Goal: Information Seeking & Learning: Learn about a topic

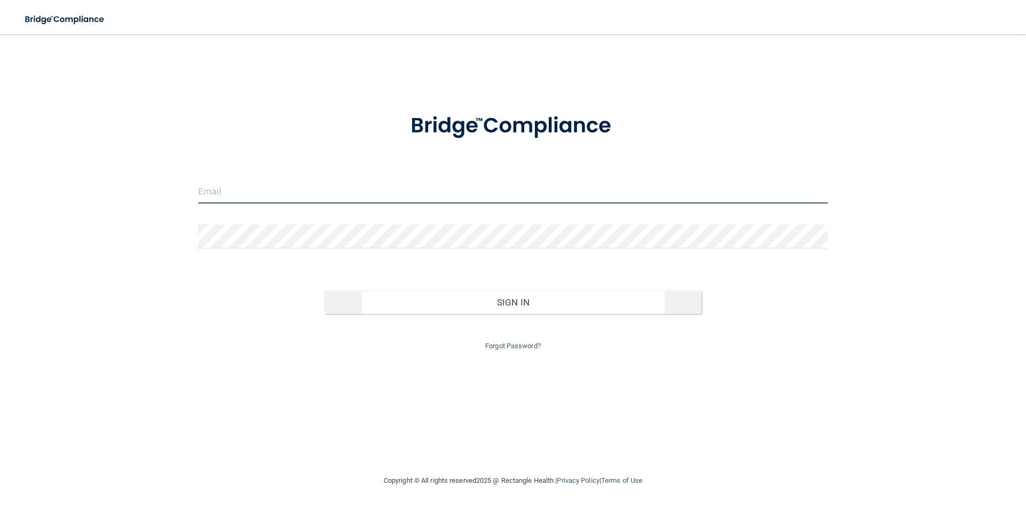
type input "[PERSON_NAME][EMAIL_ADDRESS][DOMAIN_NAME]"
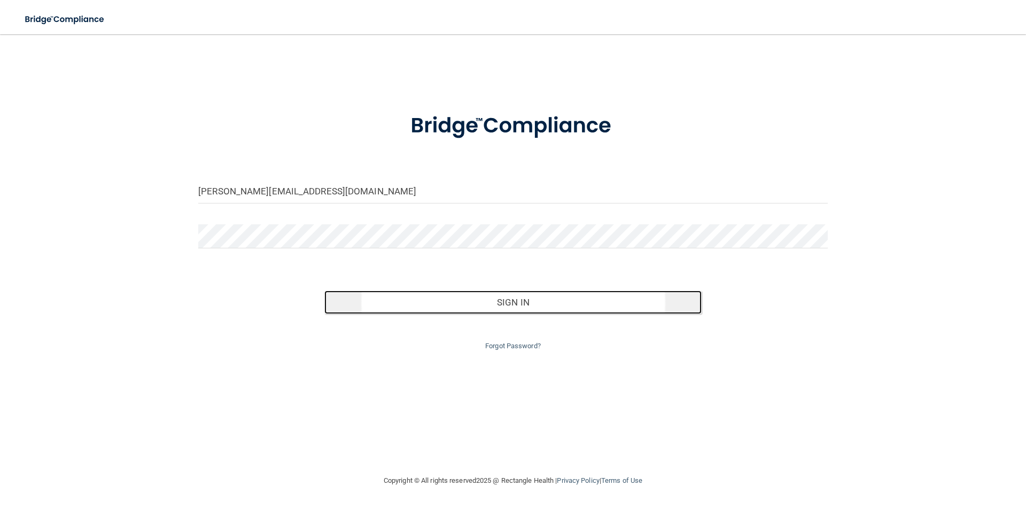
click at [518, 295] on button "Sign In" at bounding box center [513, 303] width 378 height 24
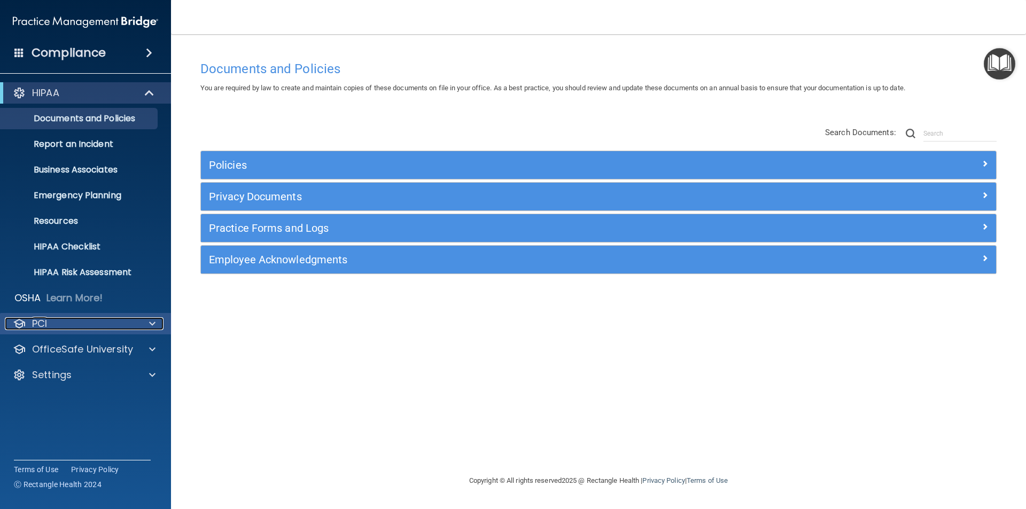
click at [63, 329] on div "PCI" at bounding box center [71, 323] width 132 height 13
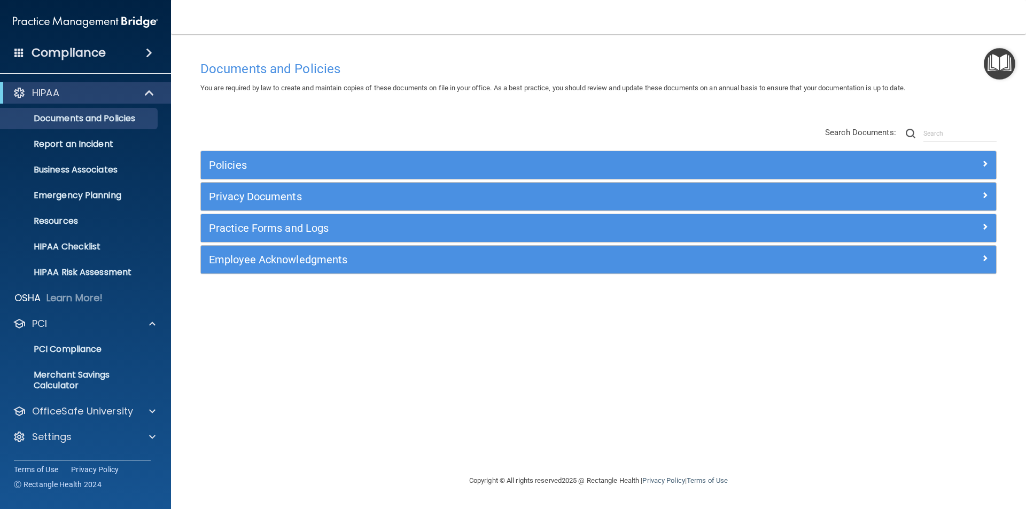
click at [80, 50] on h4 "Compliance" at bounding box center [69, 52] width 74 height 15
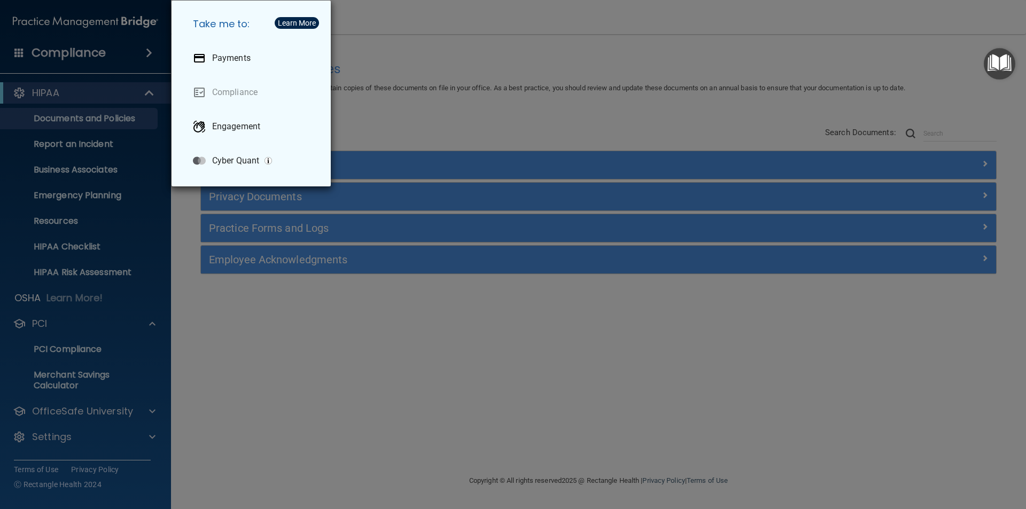
click at [306, 377] on div "Take me to: Payments Compliance Engagement Cyber Quant" at bounding box center [513, 254] width 1026 height 509
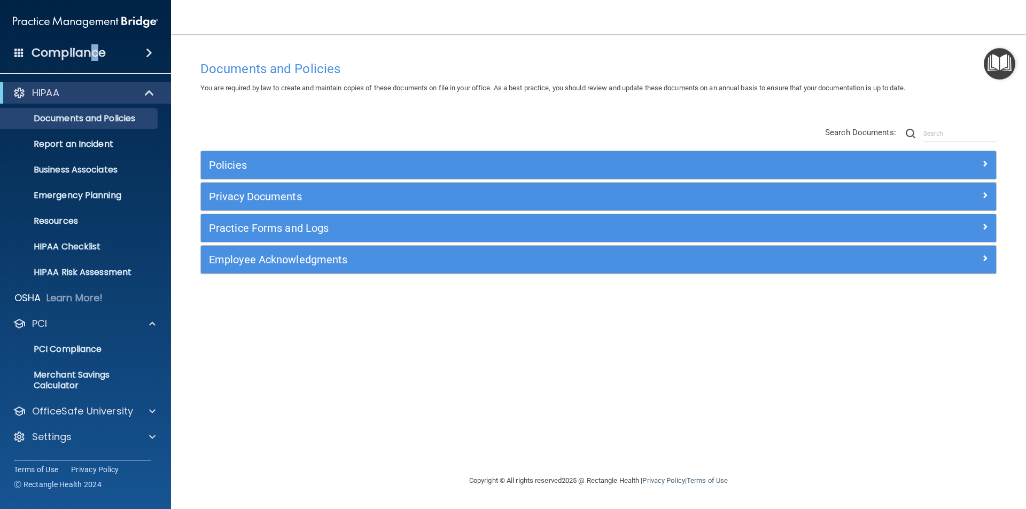
click at [95, 49] on h4 "Compliance" at bounding box center [69, 52] width 74 height 15
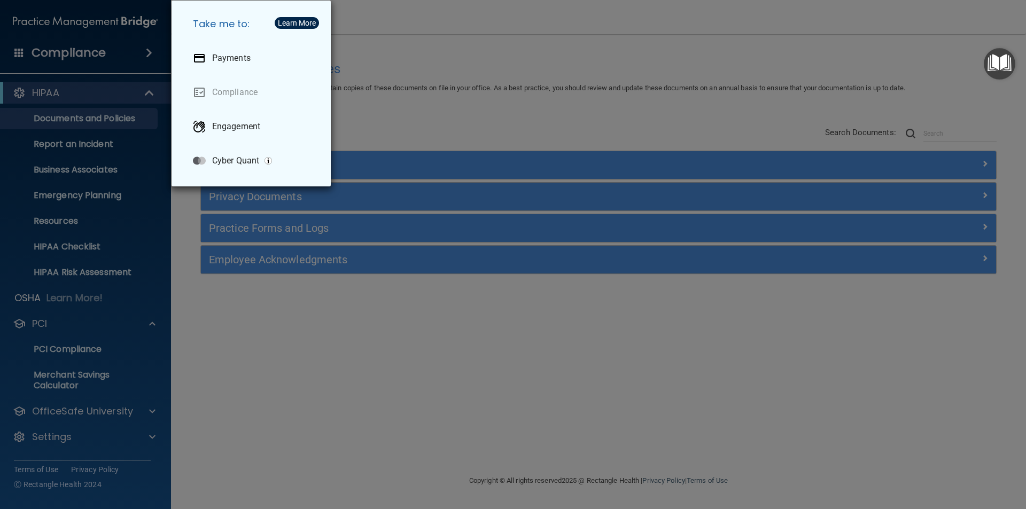
click at [276, 329] on div "Take me to: Payments Compliance Engagement Cyber Quant" at bounding box center [513, 254] width 1026 height 509
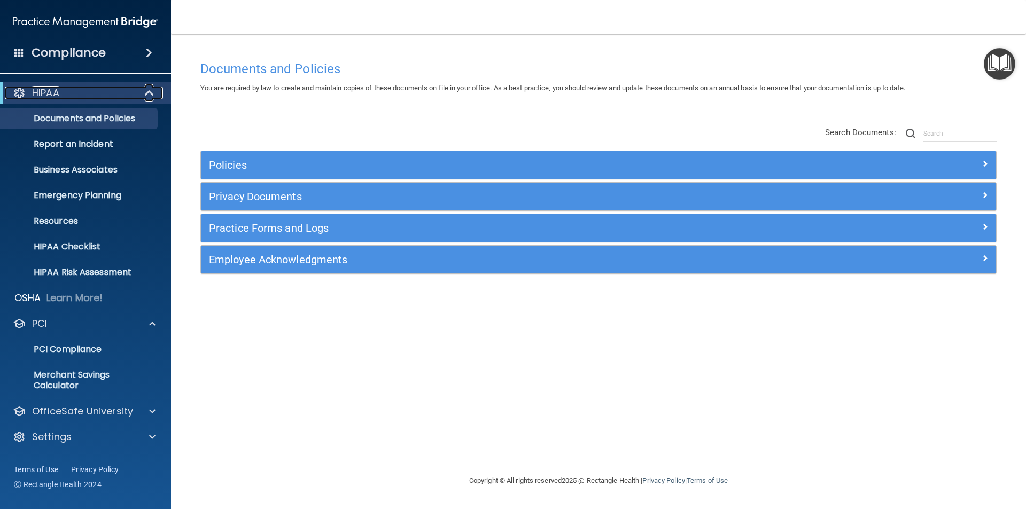
click at [90, 94] on div "HIPAA" at bounding box center [71, 93] width 132 height 13
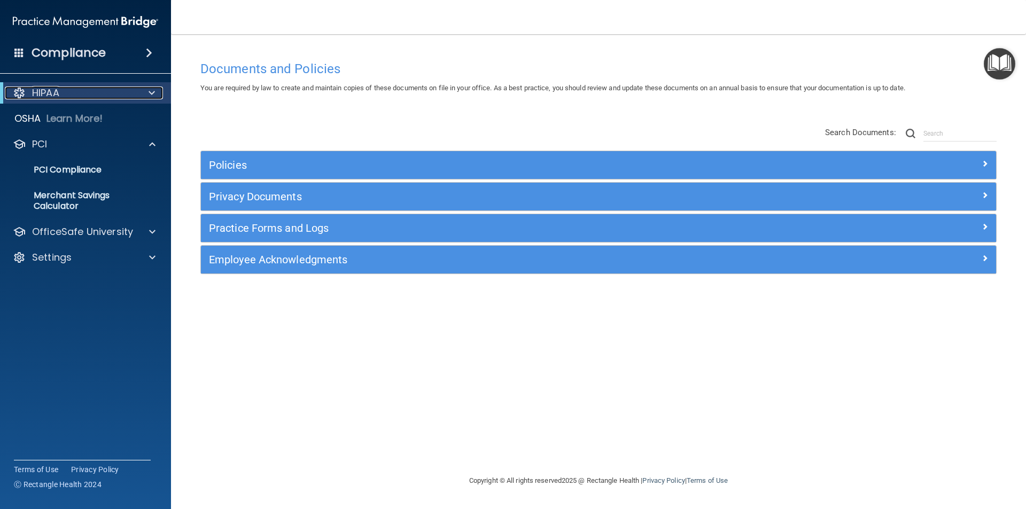
click at [90, 94] on div "HIPAA" at bounding box center [71, 93] width 132 height 13
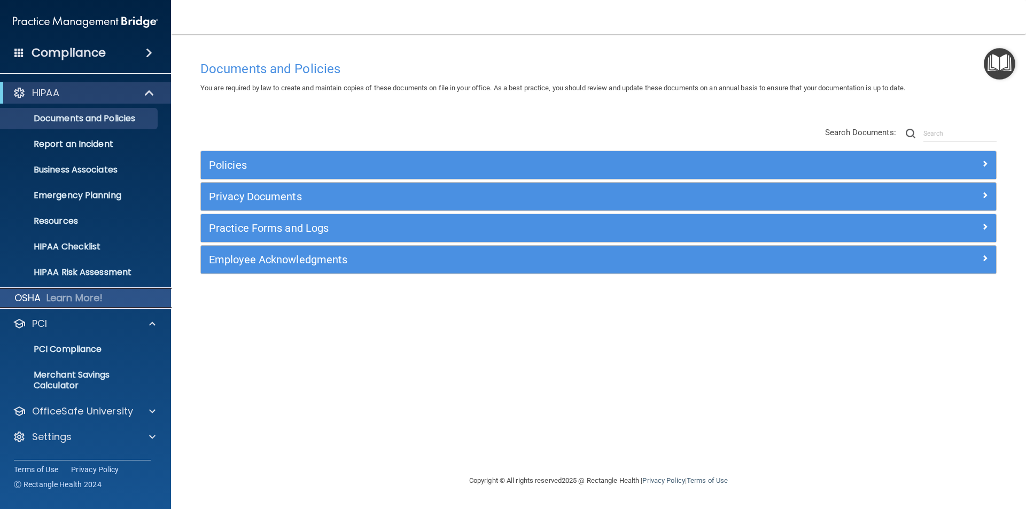
click at [64, 302] on p "Learn More!" at bounding box center [74, 298] width 57 height 13
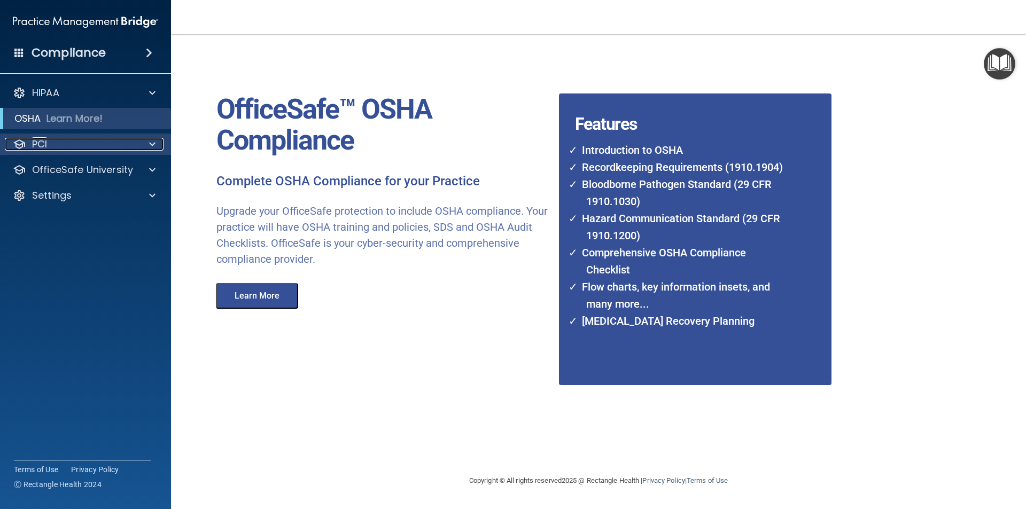
click at [66, 146] on div "PCI" at bounding box center [71, 144] width 132 height 13
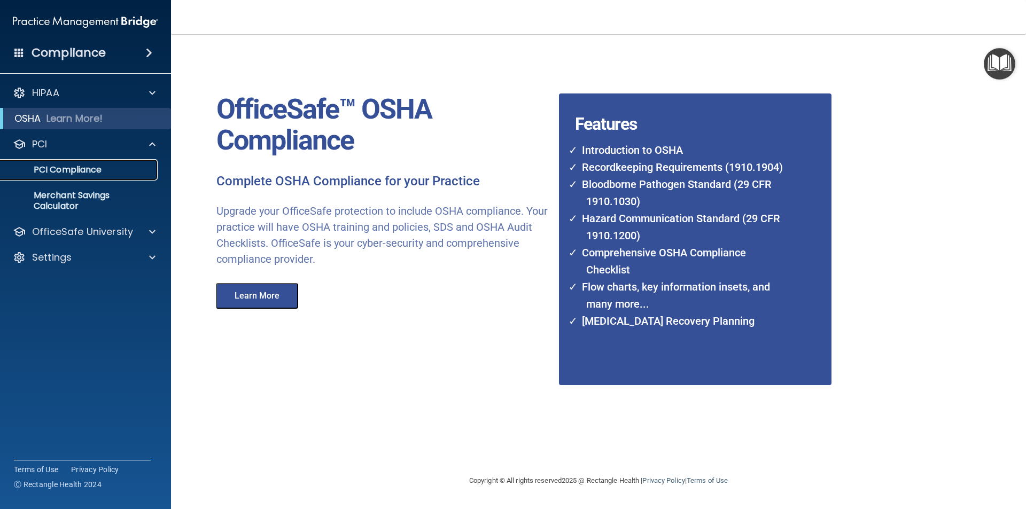
click at [80, 170] on p "PCI Compliance" at bounding box center [80, 170] width 146 height 11
click at [89, 258] on div "Settings" at bounding box center [71, 257] width 132 height 13
click at [73, 281] on p "My Account" at bounding box center [80, 283] width 146 height 11
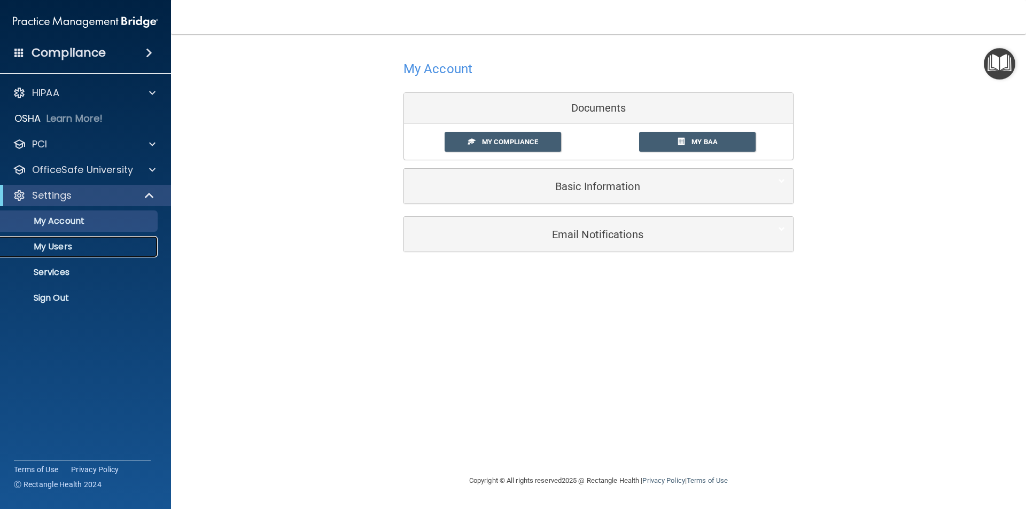
click at [59, 244] on p "My Users" at bounding box center [80, 246] width 146 height 11
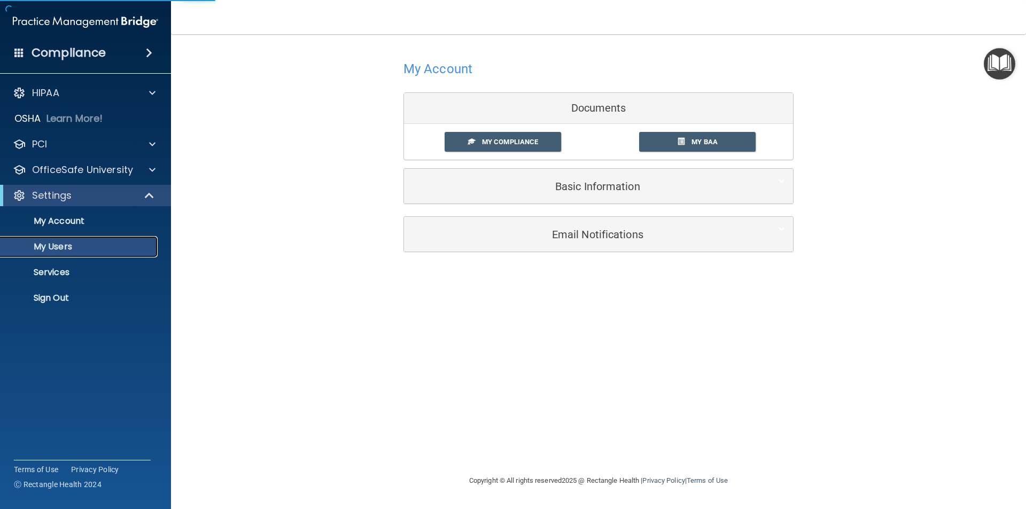
select select "20"
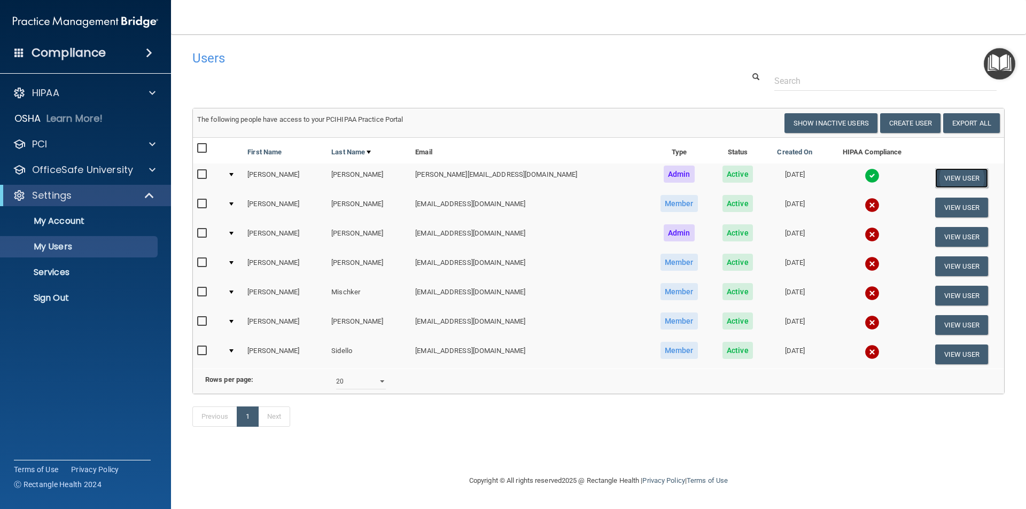
click at [947, 179] on button "View User" at bounding box center [961, 178] width 53 height 20
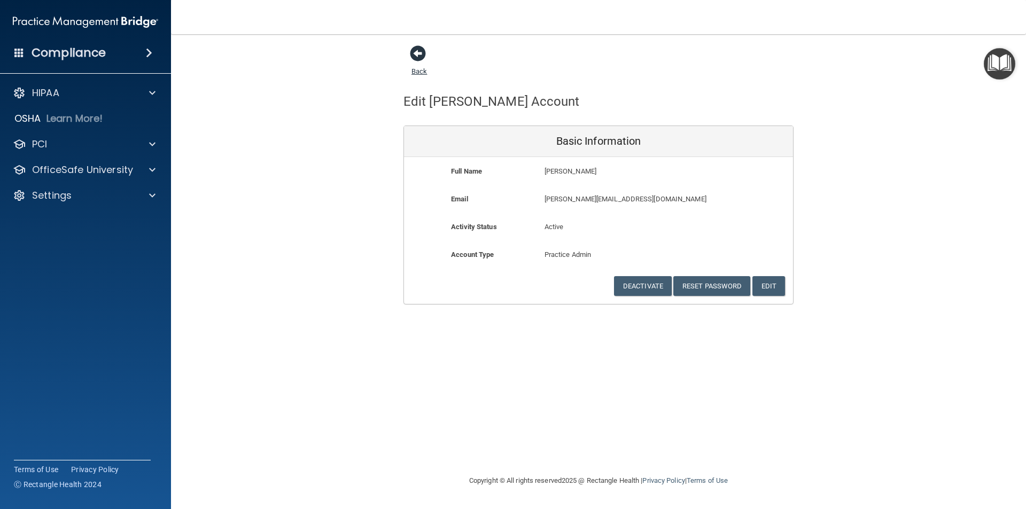
click at [419, 61] on span at bounding box center [418, 53] width 16 height 16
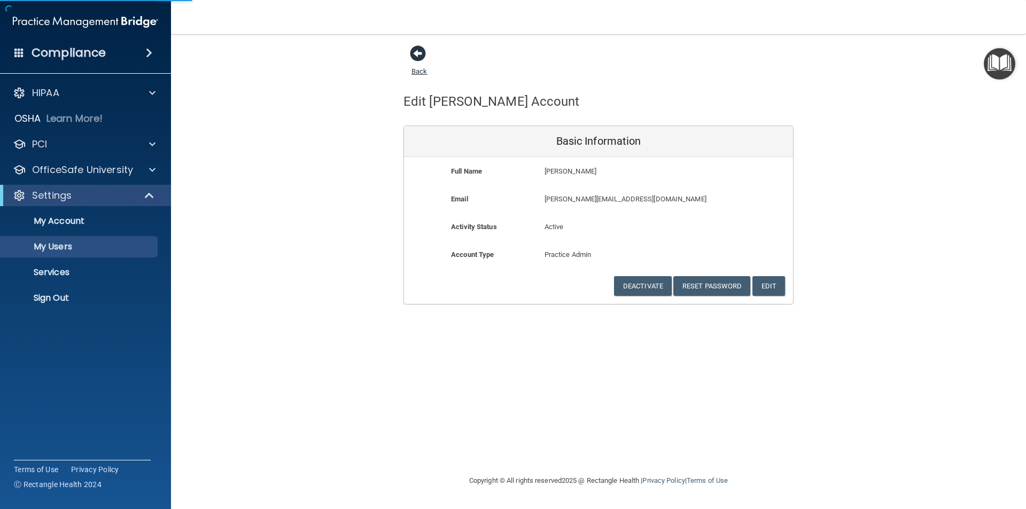
select select "20"
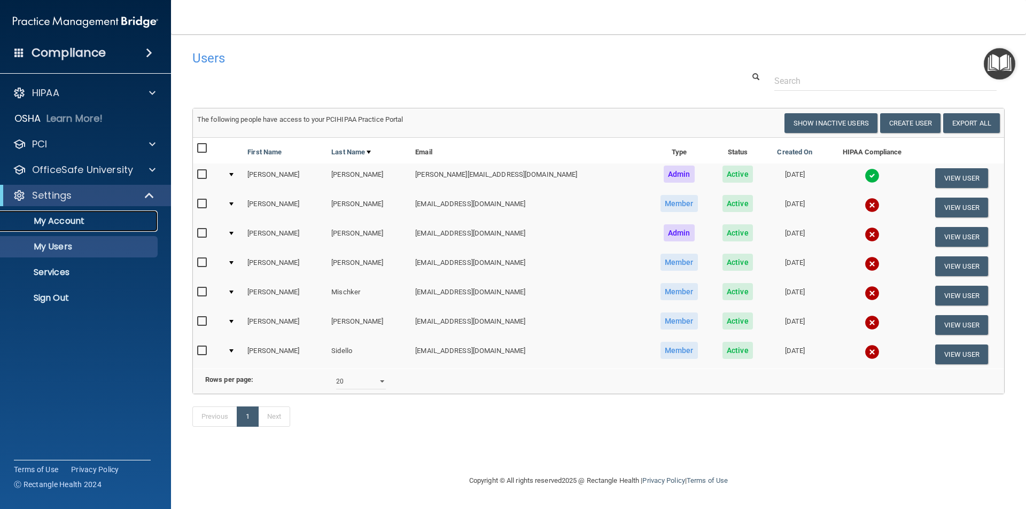
click at [56, 221] on p "My Account" at bounding box center [80, 221] width 146 height 11
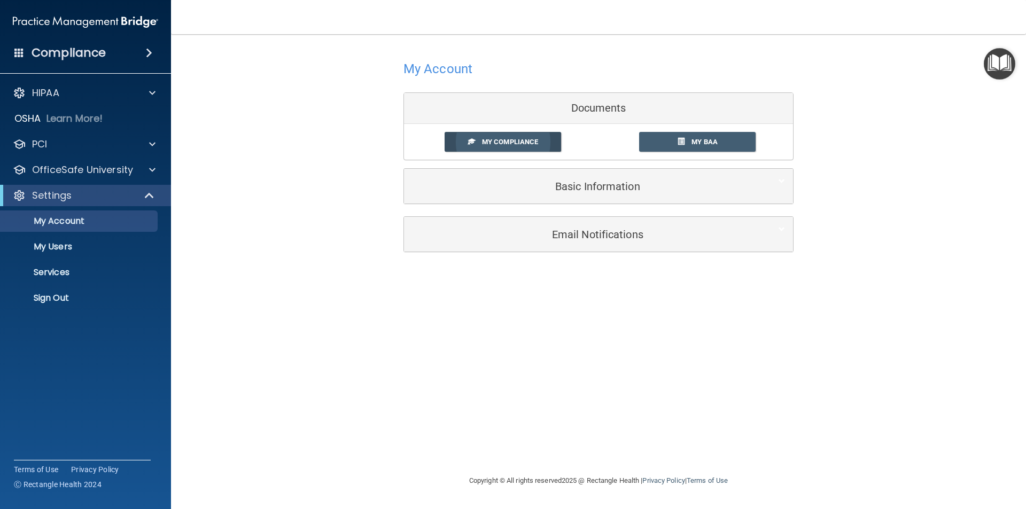
click at [506, 146] on span "My Compliance" at bounding box center [510, 142] width 56 height 8
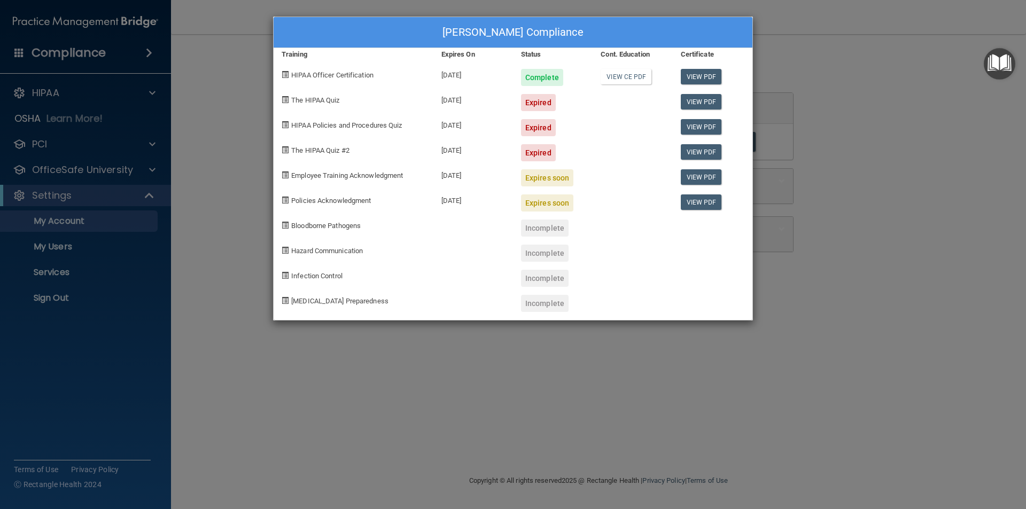
click at [284, 98] on span at bounding box center [285, 99] width 7 height 7
click at [699, 102] on link "View PDF" at bounding box center [701, 101] width 41 height 15
click at [317, 363] on div "[PERSON_NAME] Compliance Training Expires On Status Cont. Education Certificate…" at bounding box center [513, 254] width 1026 height 509
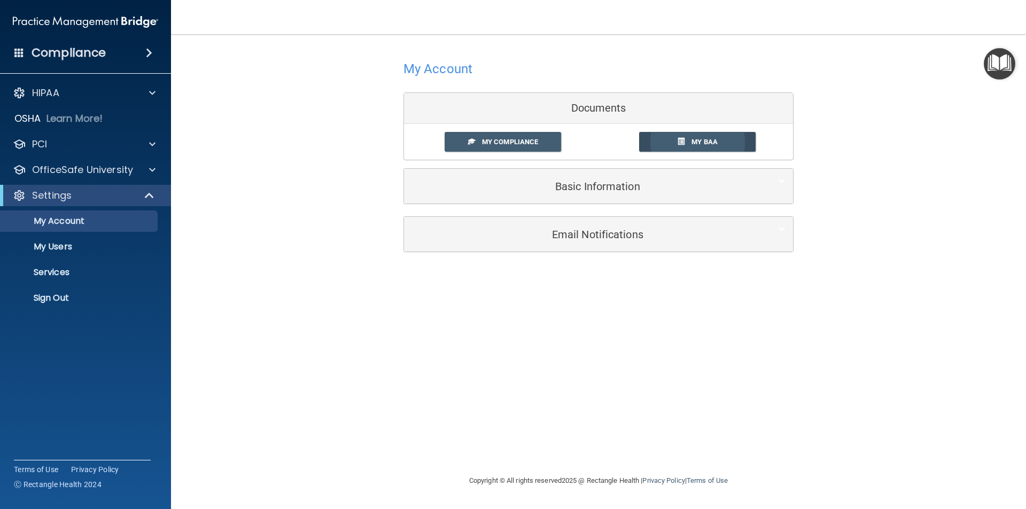
click at [698, 141] on span "My BAA" at bounding box center [704, 142] width 26 height 8
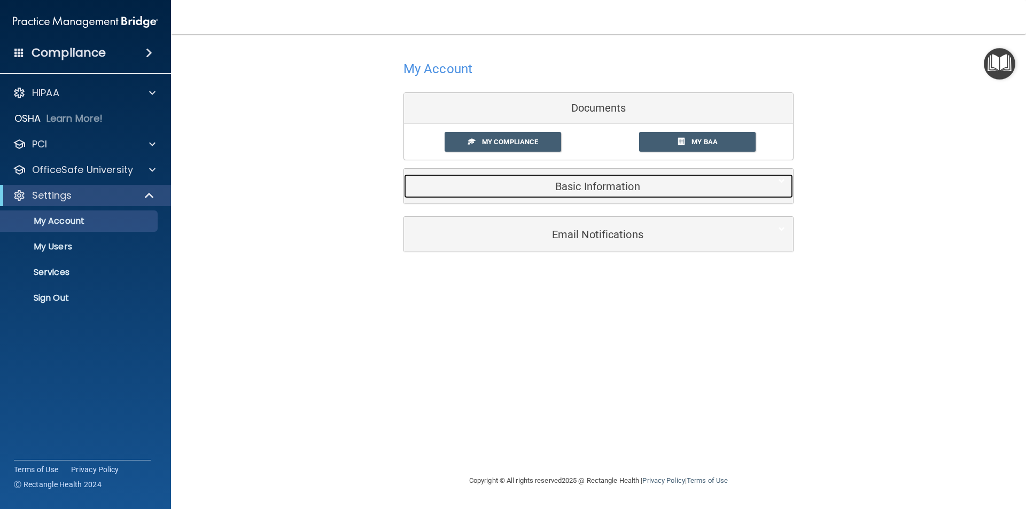
click at [528, 182] on h5 "Basic Information" at bounding box center [582, 187] width 340 height 12
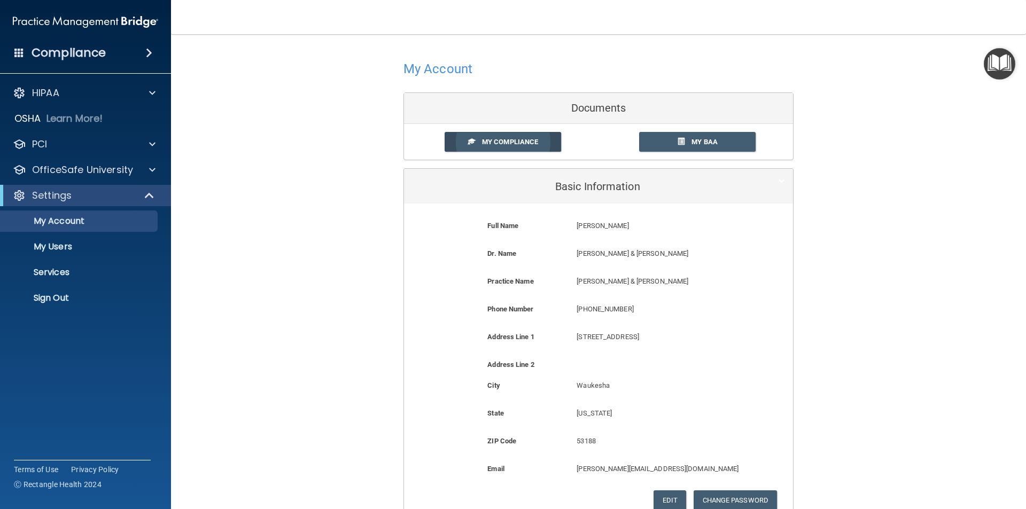
click at [488, 144] on span "My Compliance" at bounding box center [510, 142] width 56 height 8
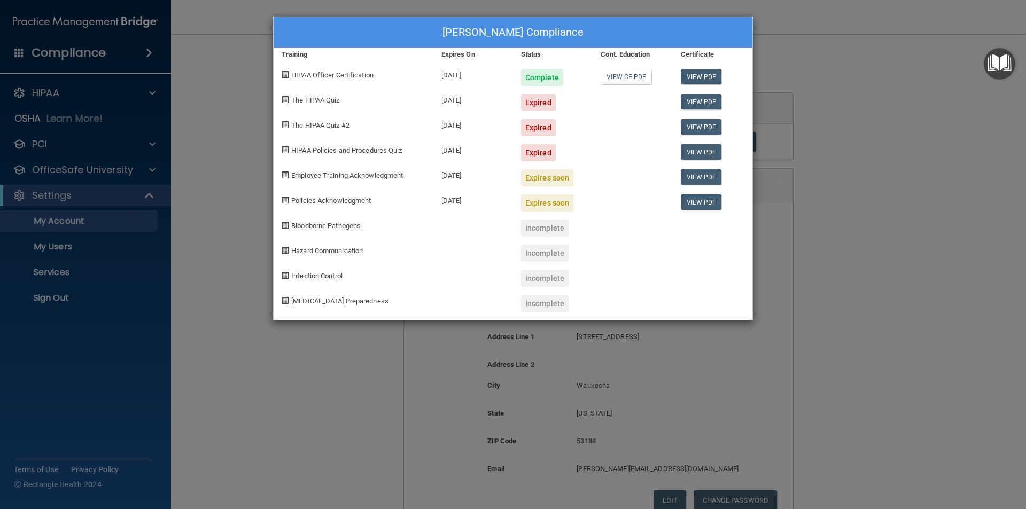
click at [219, 329] on div "[PERSON_NAME] Compliance Training Expires On Status Cont. Education Certificate…" at bounding box center [513, 254] width 1026 height 509
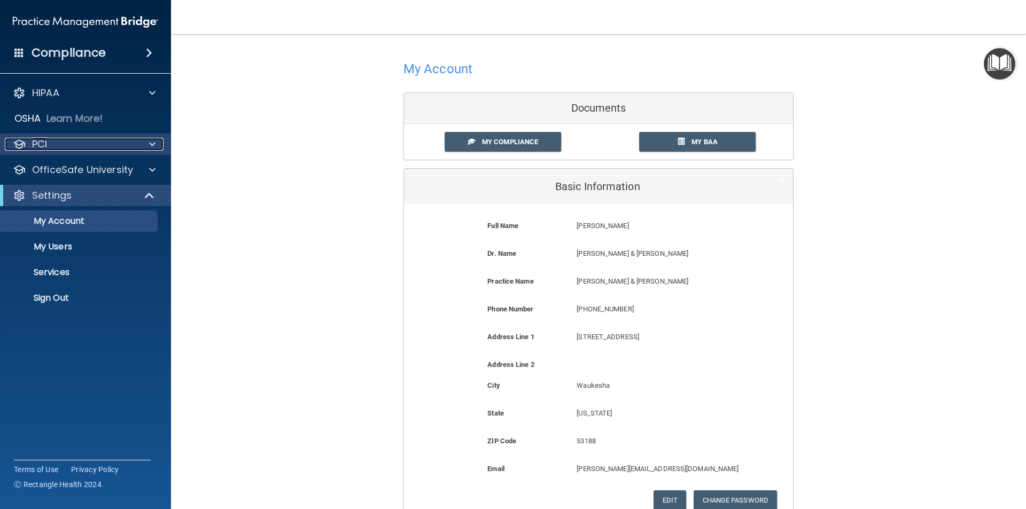
click at [46, 141] on p "PCI" at bounding box center [39, 144] width 15 height 13
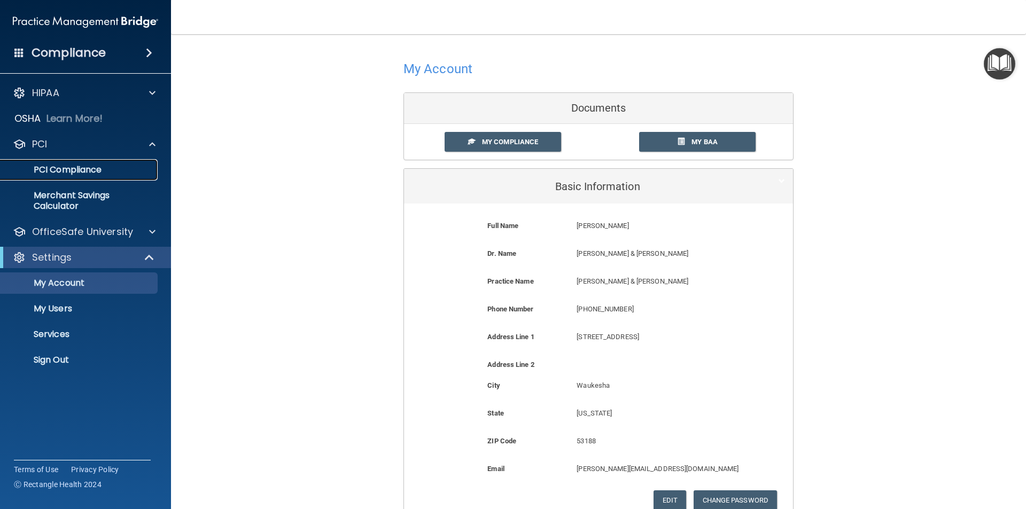
click at [68, 170] on p "PCI Compliance" at bounding box center [80, 170] width 146 height 11
click at [56, 94] on p "HIPAA" at bounding box center [45, 93] width 27 height 13
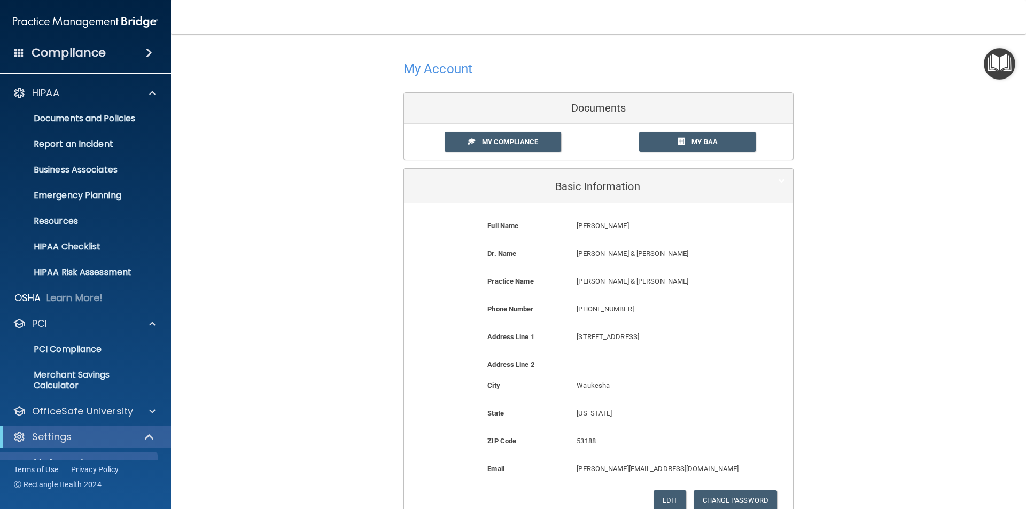
click at [82, 52] on h4 "Compliance" at bounding box center [69, 52] width 74 height 15
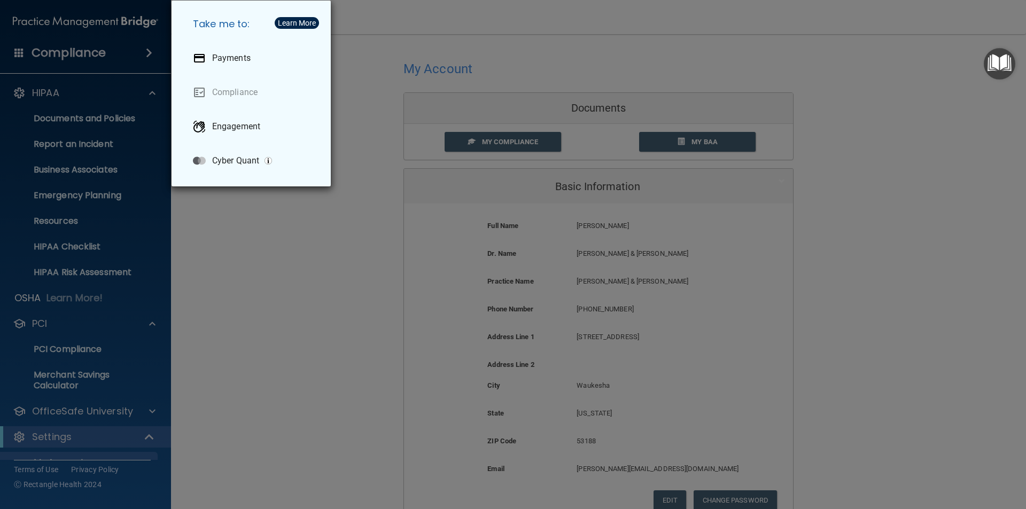
click at [294, 355] on div "Take me to: Payments Compliance Engagement Cyber Quant" at bounding box center [513, 254] width 1026 height 509
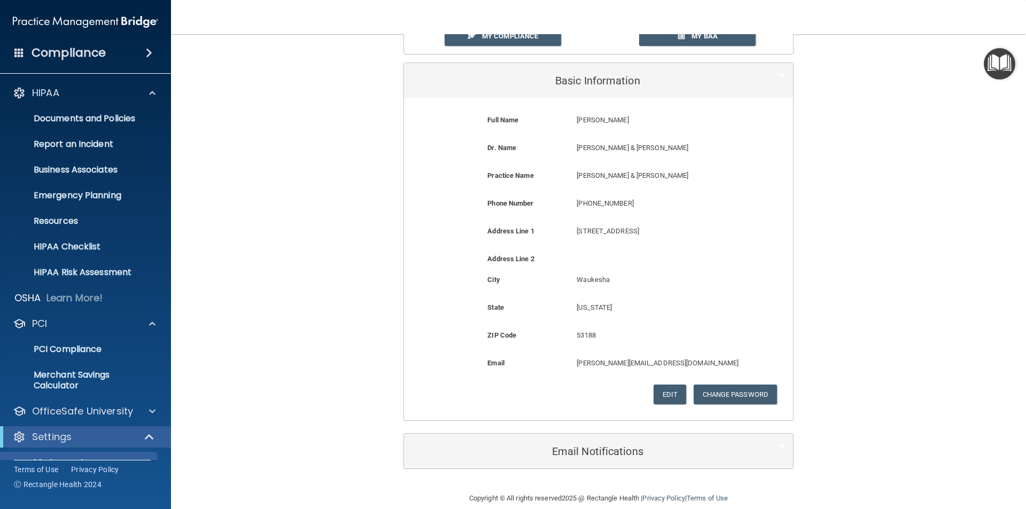
scroll to position [121, 0]
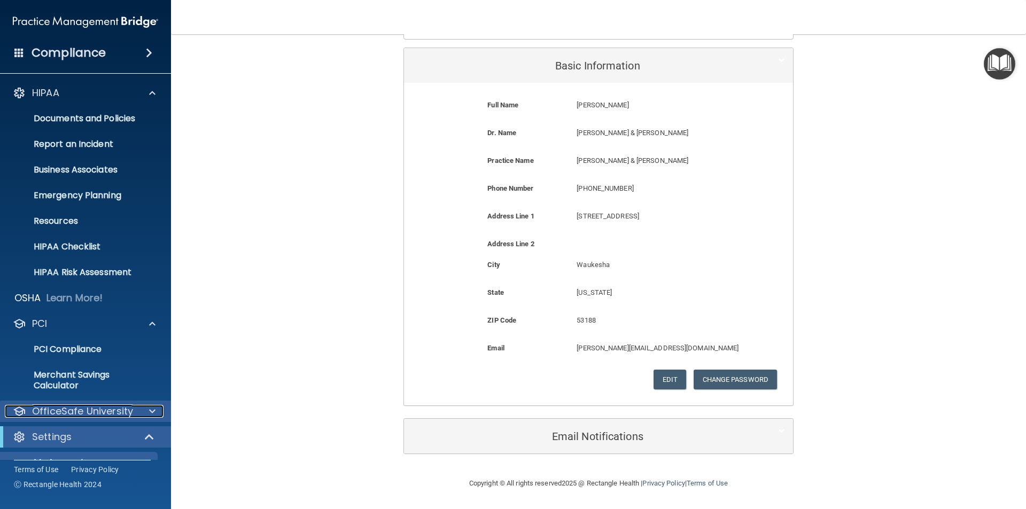
click at [71, 413] on p "OfficeSafe University" at bounding box center [82, 411] width 101 height 13
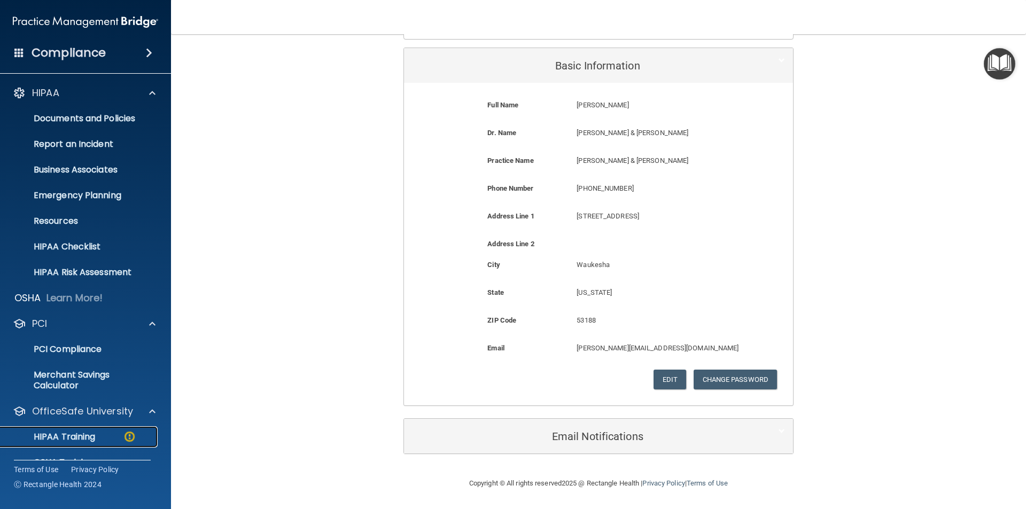
click at [69, 435] on p "HIPAA Training" at bounding box center [51, 437] width 88 height 11
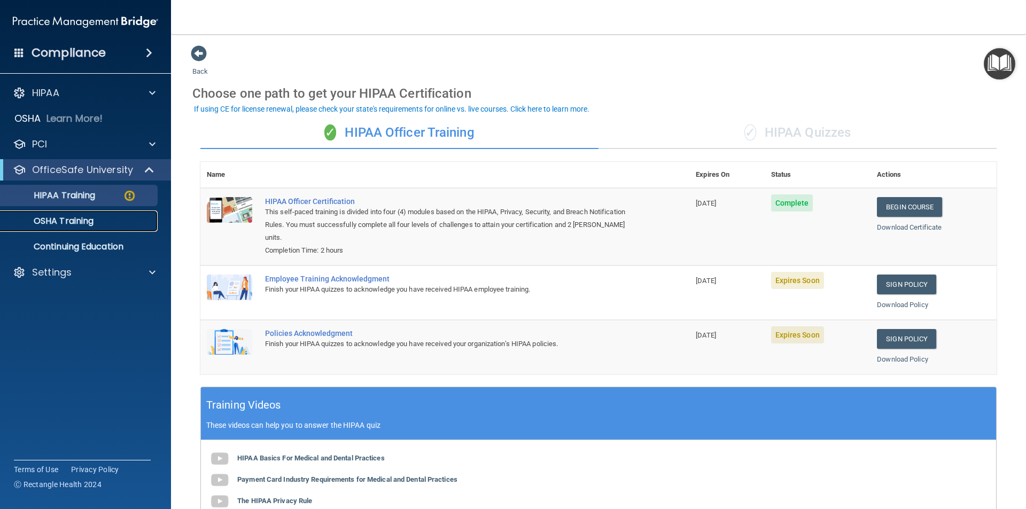
click at [68, 217] on p "OSHA Training" at bounding box center [50, 221] width 87 height 11
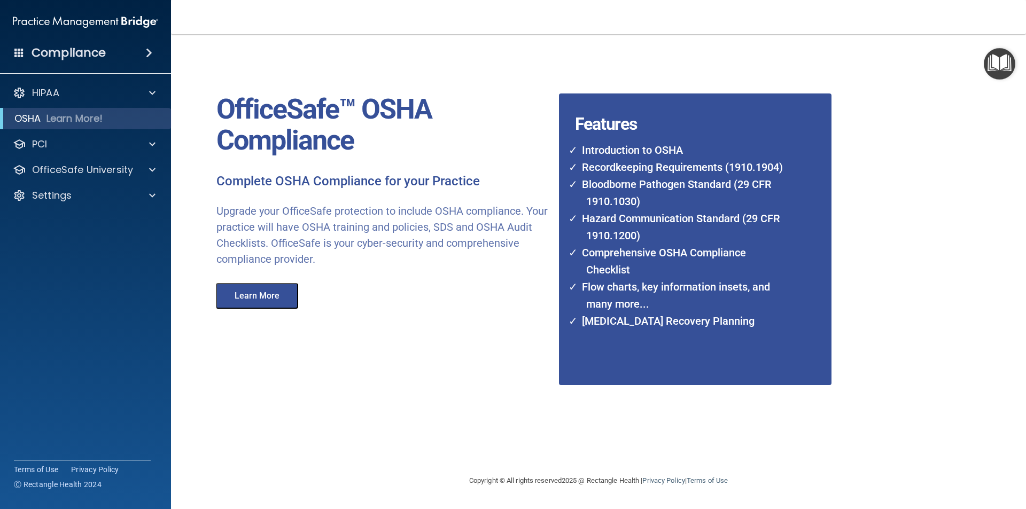
click at [249, 293] on button "Learn More" at bounding box center [257, 296] width 82 height 26
click at [80, 90] on div "HIPAA" at bounding box center [71, 93] width 132 height 13
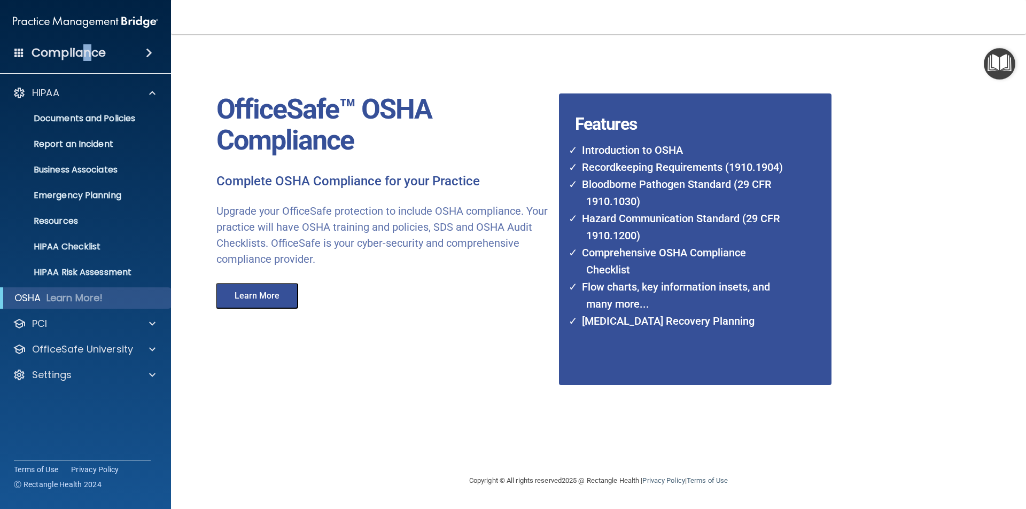
click at [87, 54] on h4 "Compliance" at bounding box center [69, 52] width 74 height 15
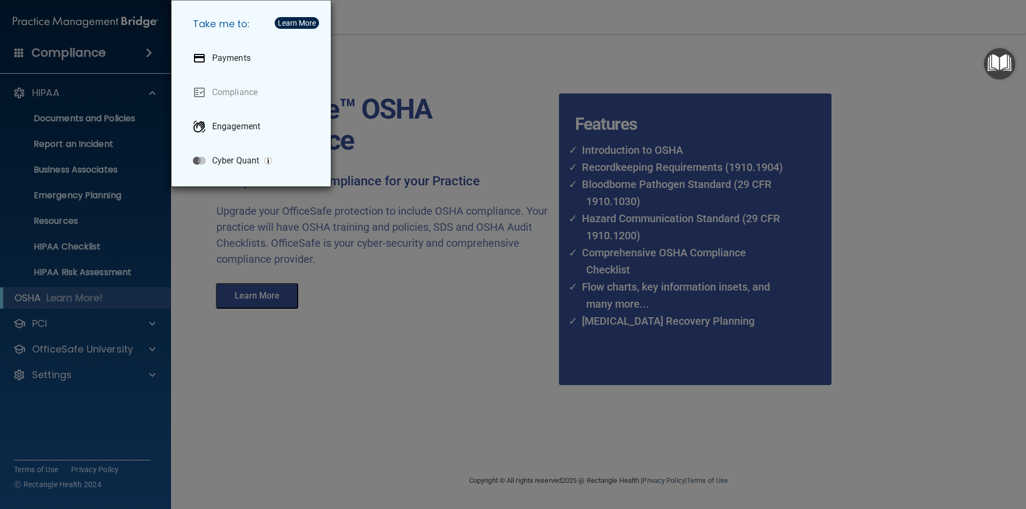
click at [477, 326] on div "Take me to: Payments Compliance Engagement Cyber Quant" at bounding box center [513, 254] width 1026 height 509
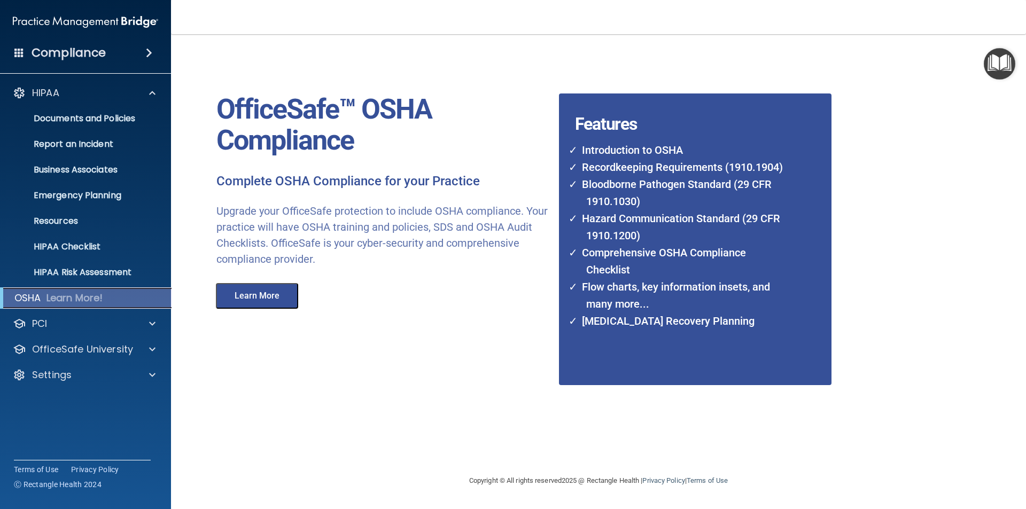
click at [65, 292] on p "Learn More!" at bounding box center [74, 298] width 57 height 13
click at [97, 113] on p "Documents and Policies" at bounding box center [80, 118] width 146 height 11
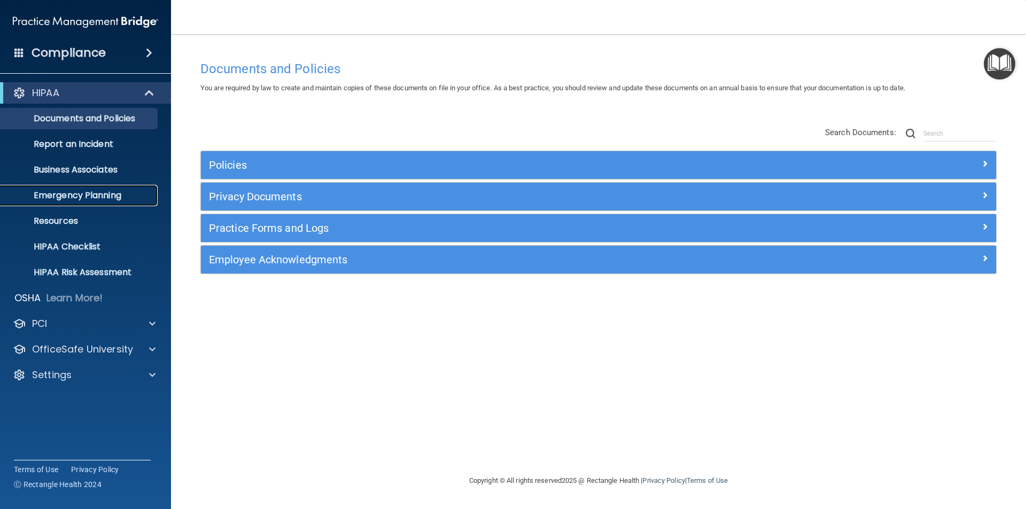
click at [63, 194] on p "Emergency Planning" at bounding box center [80, 195] width 146 height 11
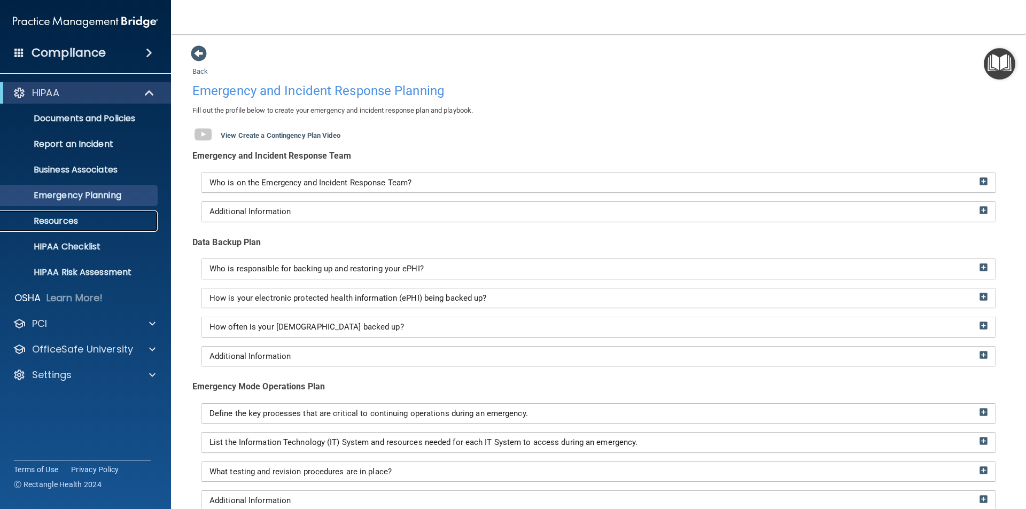
click at [52, 218] on p "Resources" at bounding box center [80, 221] width 146 height 11
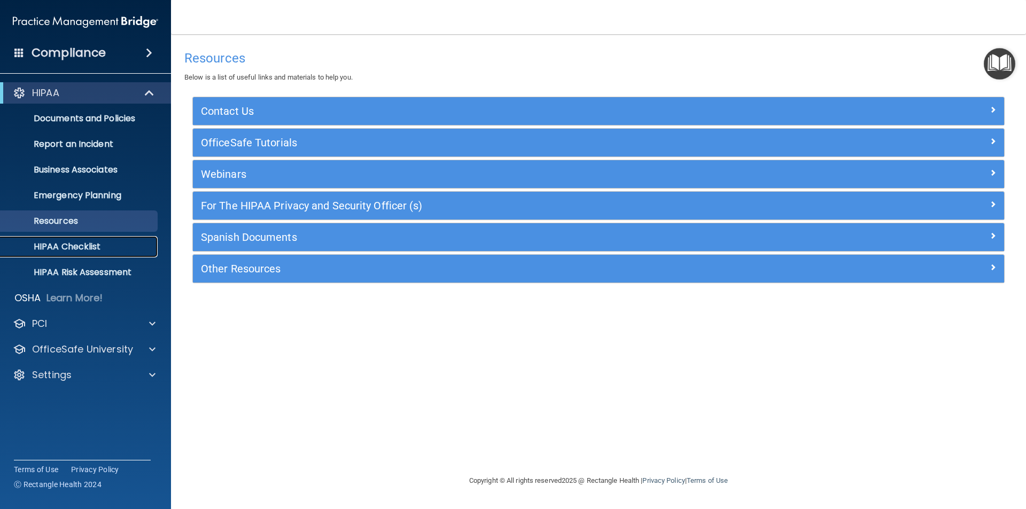
click at [62, 247] on p "HIPAA Checklist" at bounding box center [80, 246] width 146 height 11
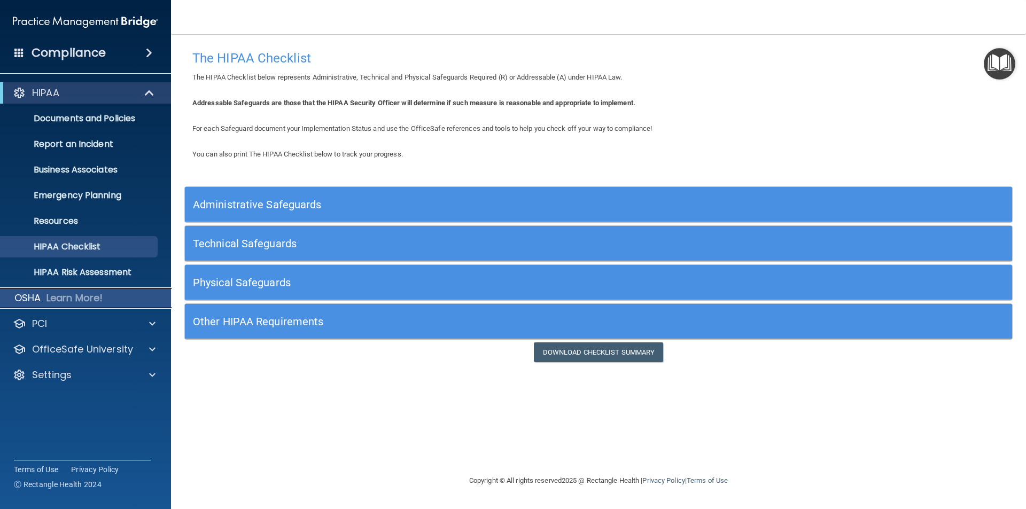
click at [77, 296] on p "Learn More!" at bounding box center [74, 298] width 57 height 13
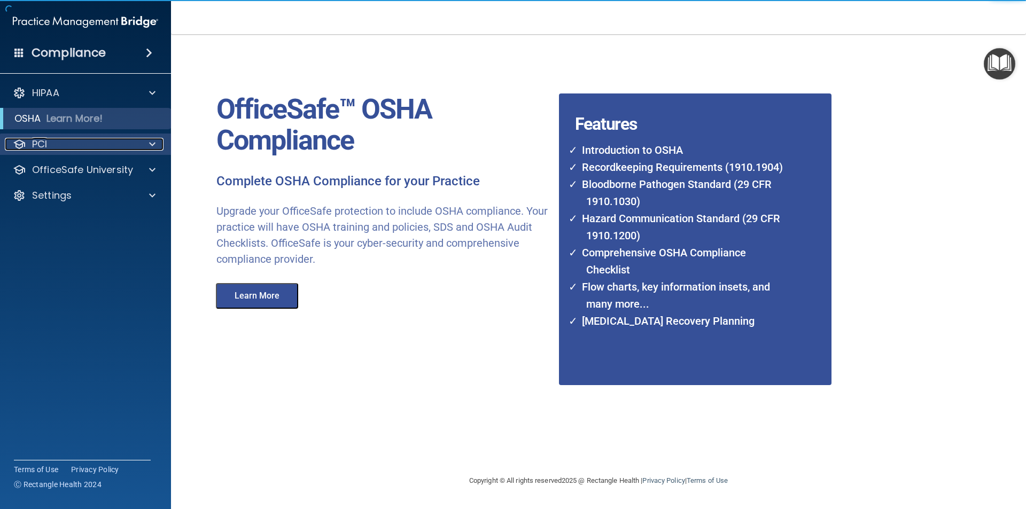
click at [94, 138] on div "PCI" at bounding box center [71, 144] width 132 height 13
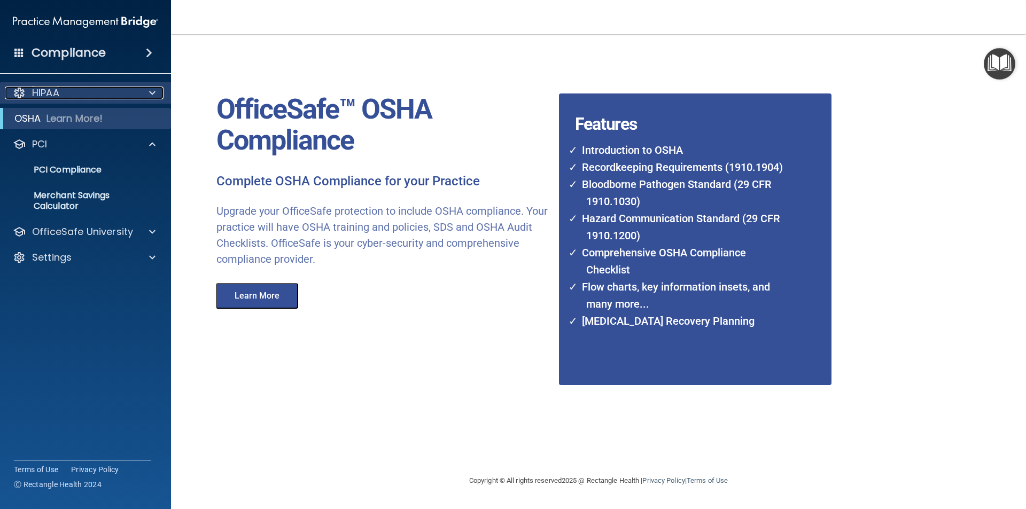
click at [95, 92] on div "HIPAA" at bounding box center [71, 93] width 132 height 13
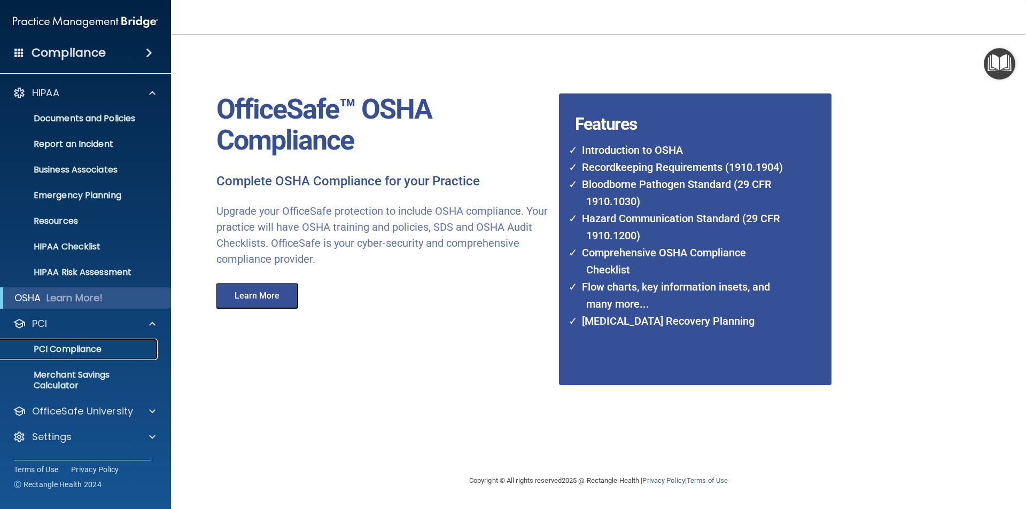
click at [76, 355] on link "PCI Compliance" at bounding box center [73, 349] width 168 height 21
click at [85, 53] on h4 "Compliance" at bounding box center [69, 52] width 74 height 15
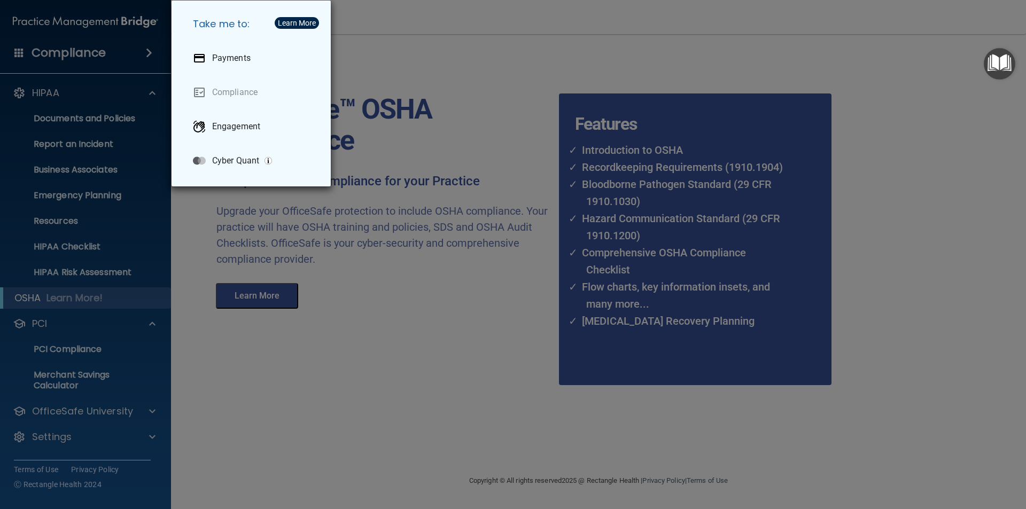
click at [442, 285] on div "Take me to: Payments Compliance Engagement Cyber Quant" at bounding box center [513, 254] width 1026 height 509
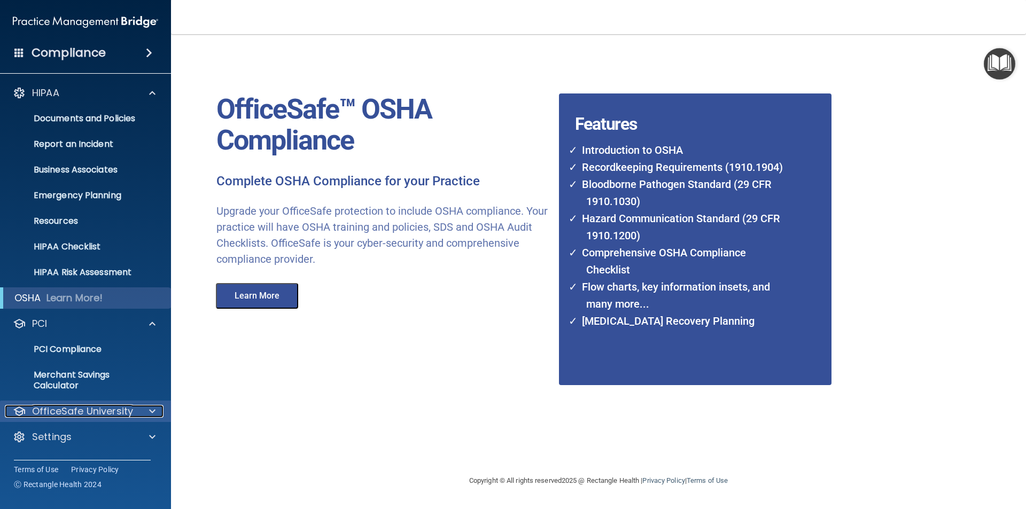
click at [95, 416] on p "OfficeSafe University" at bounding box center [82, 411] width 101 height 13
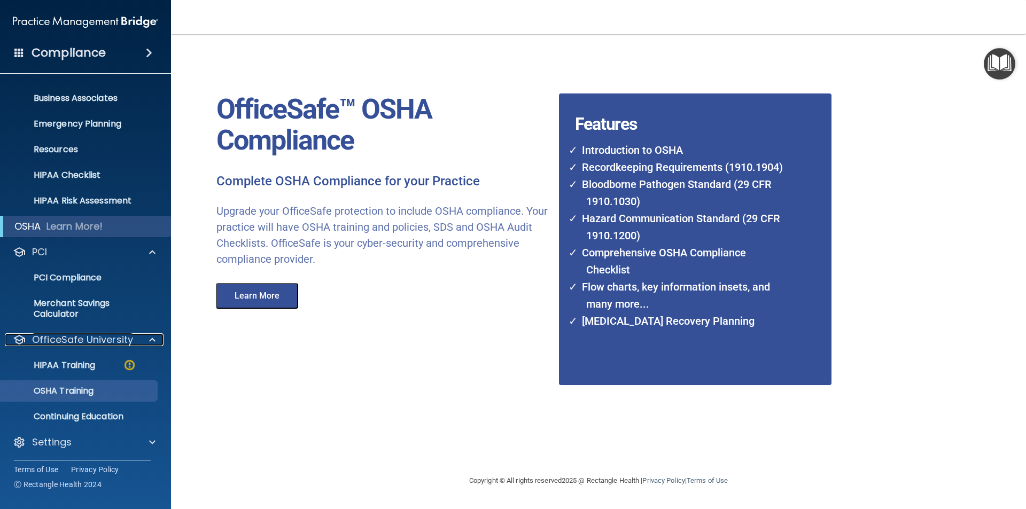
scroll to position [73, 0]
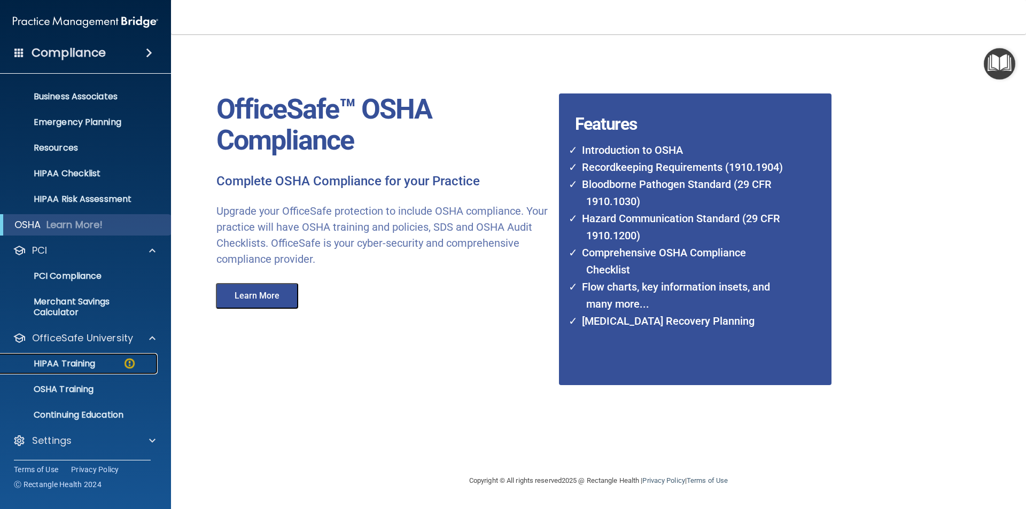
click at [95, 363] on p "HIPAA Training" at bounding box center [51, 363] width 88 height 11
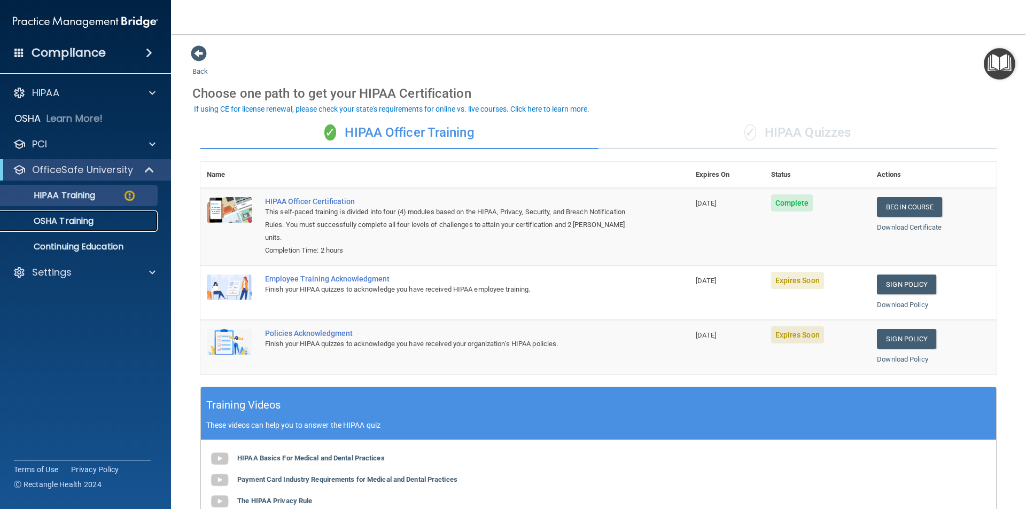
click at [76, 224] on p "OSHA Training" at bounding box center [50, 221] width 87 height 11
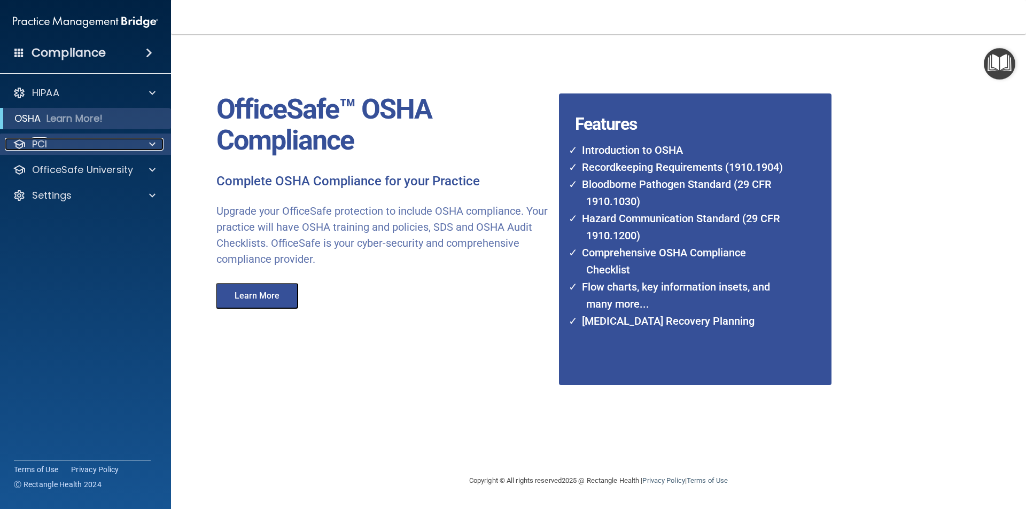
click at [60, 141] on div "PCI" at bounding box center [71, 144] width 132 height 13
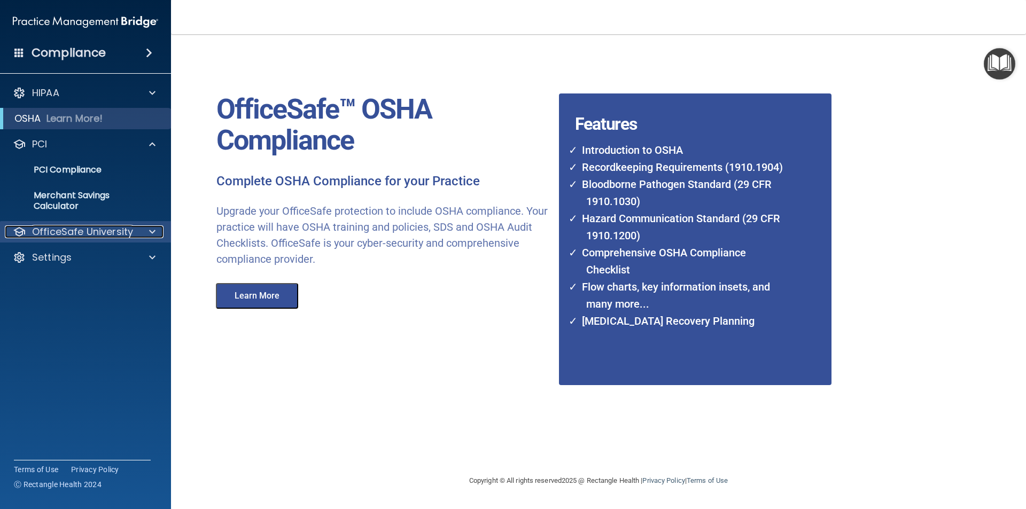
click at [77, 235] on p "OfficeSafe University" at bounding box center [82, 231] width 101 height 13
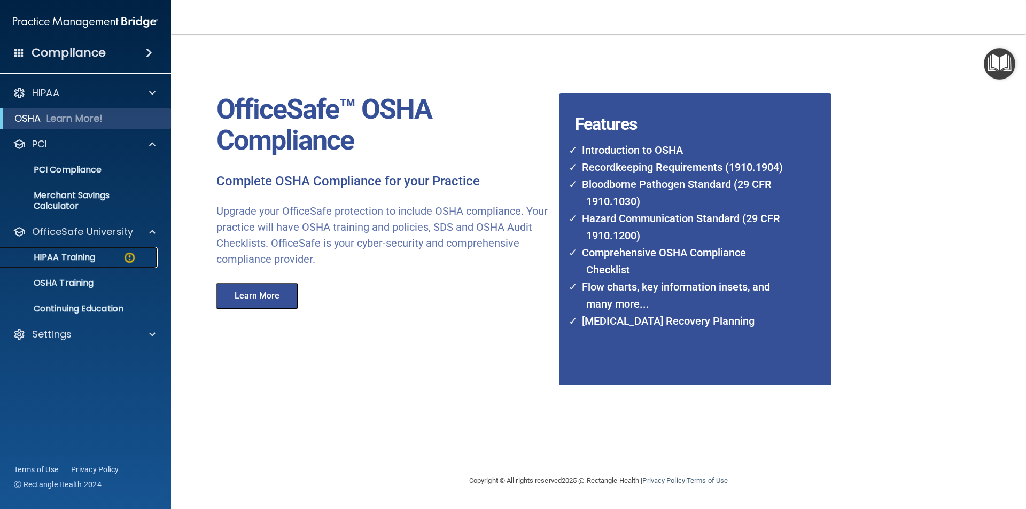
click at [80, 256] on p "HIPAA Training" at bounding box center [51, 257] width 88 height 11
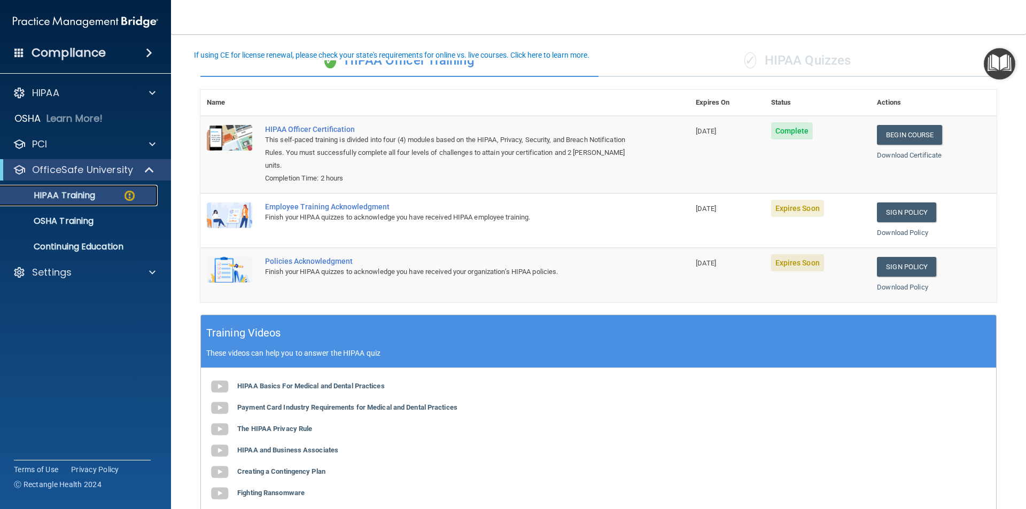
scroll to position [53, 0]
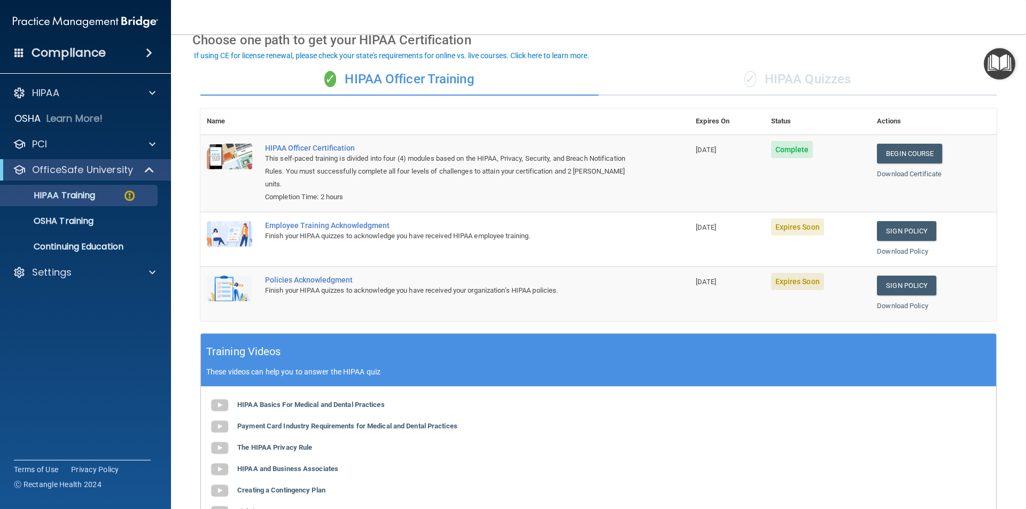
click at [218, 239] on img at bounding box center [229, 234] width 45 height 26
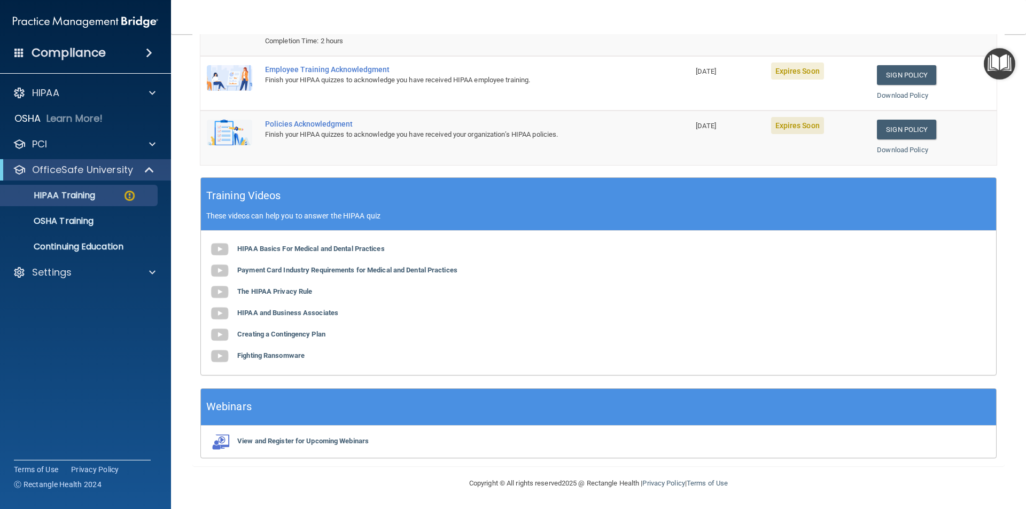
scroll to position [0, 0]
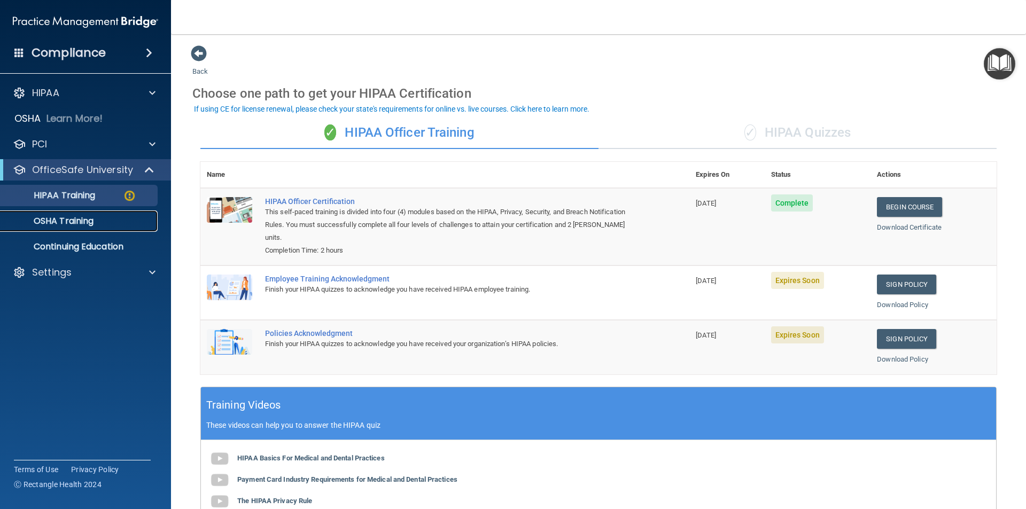
click at [80, 222] on p "OSHA Training" at bounding box center [50, 221] width 87 height 11
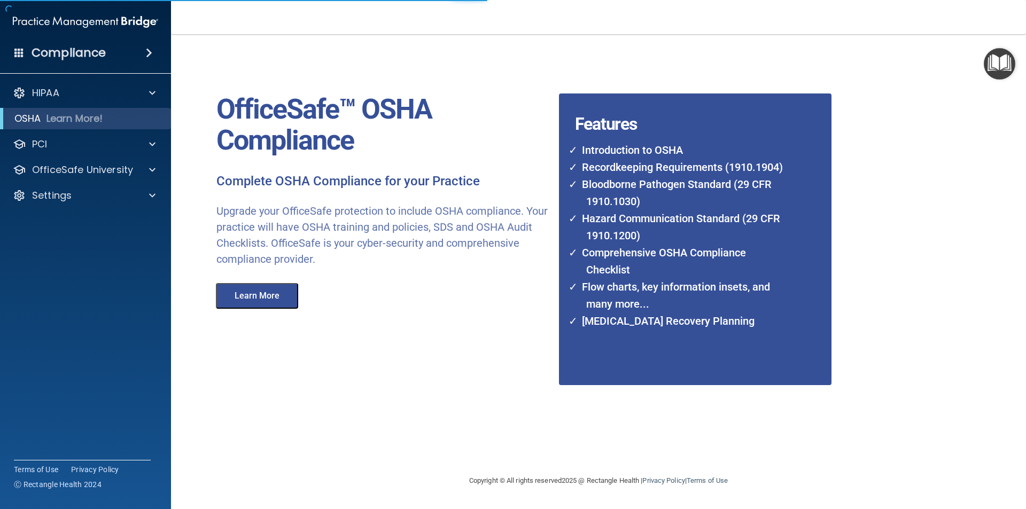
click at [269, 300] on button "Learn More" at bounding box center [257, 296] width 82 height 26
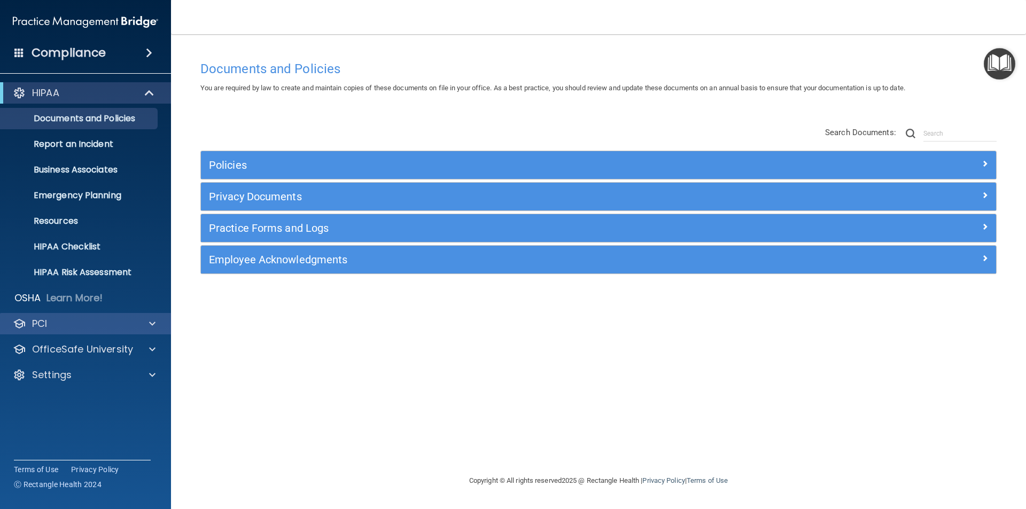
click at [89, 331] on div "PCI" at bounding box center [86, 323] width 172 height 21
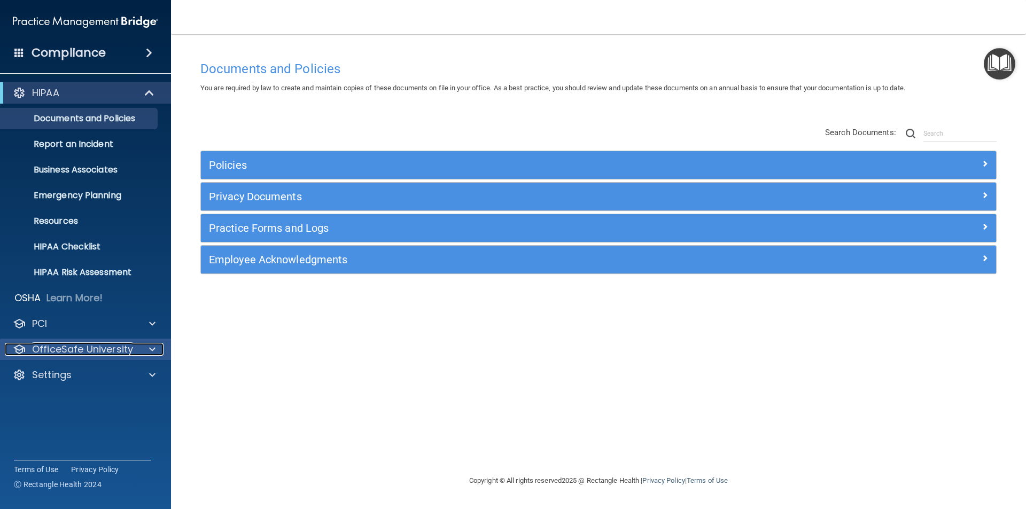
click at [89, 353] on p "OfficeSafe University" at bounding box center [82, 349] width 101 height 13
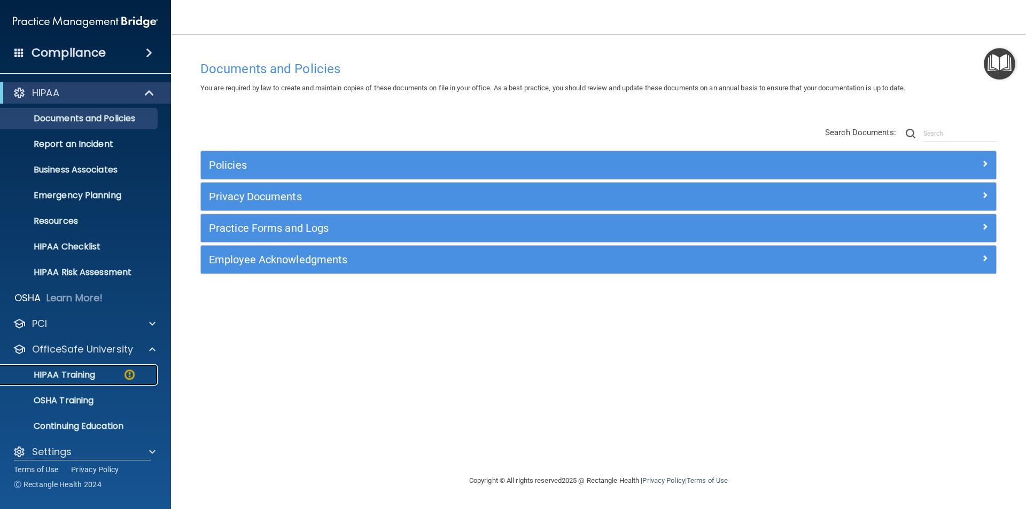
click at [77, 372] on p "HIPAA Training" at bounding box center [51, 375] width 88 height 11
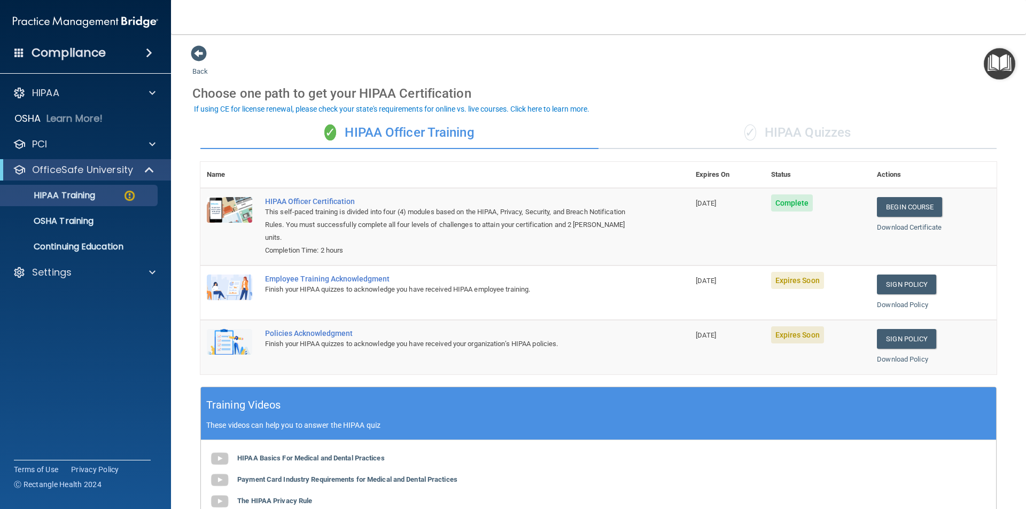
click at [331, 279] on div "Employee Training Acknowledgment" at bounding box center [450, 279] width 371 height 9
click at [220, 289] on img at bounding box center [229, 288] width 45 height 26
click at [894, 309] on link "Download Policy" at bounding box center [902, 305] width 51 height 8
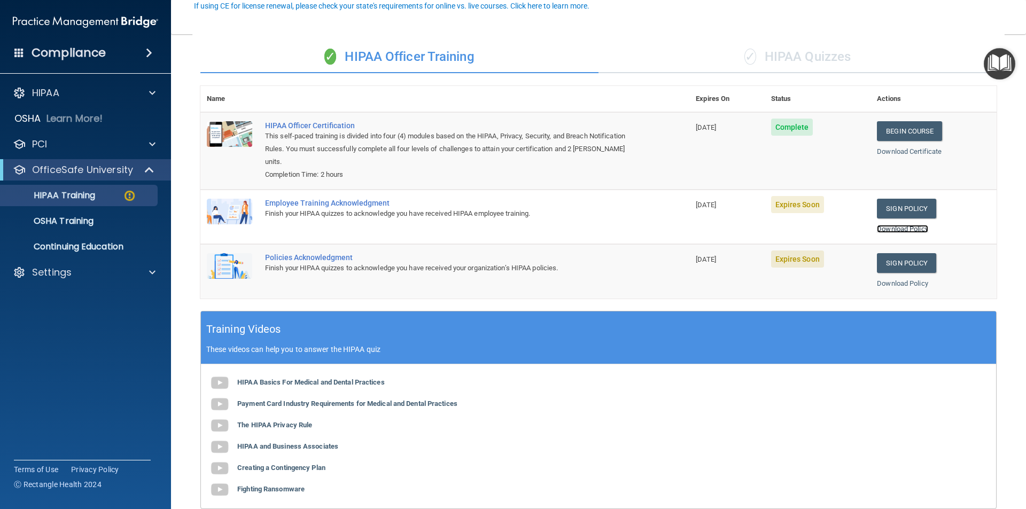
scroll to position [50, 0]
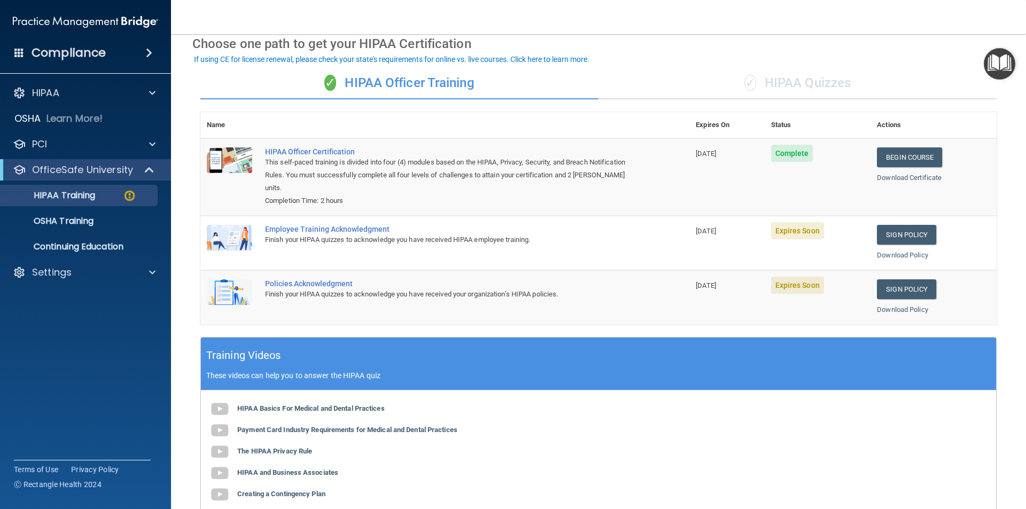
click at [232, 240] on img at bounding box center [229, 238] width 45 height 26
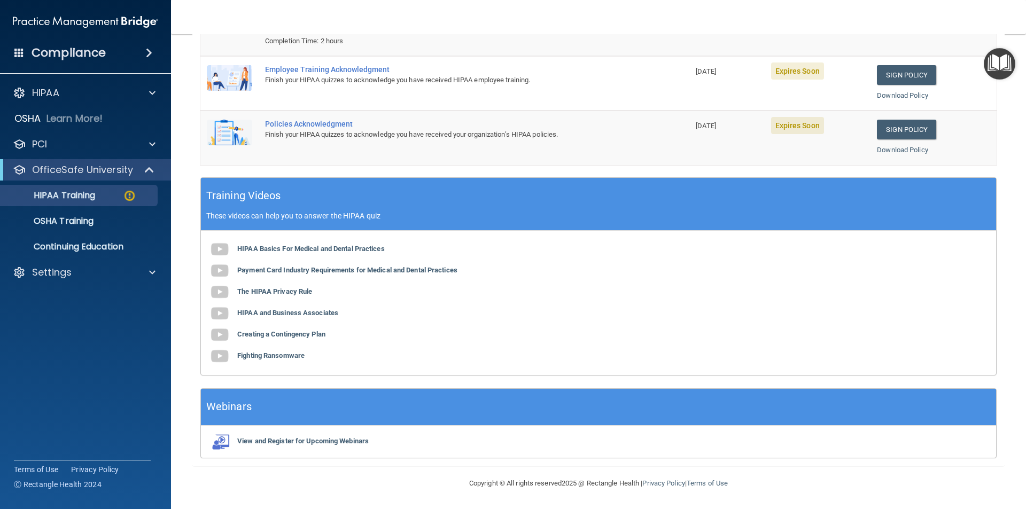
scroll to position [0, 0]
